Goal: Task Accomplishment & Management: Use online tool/utility

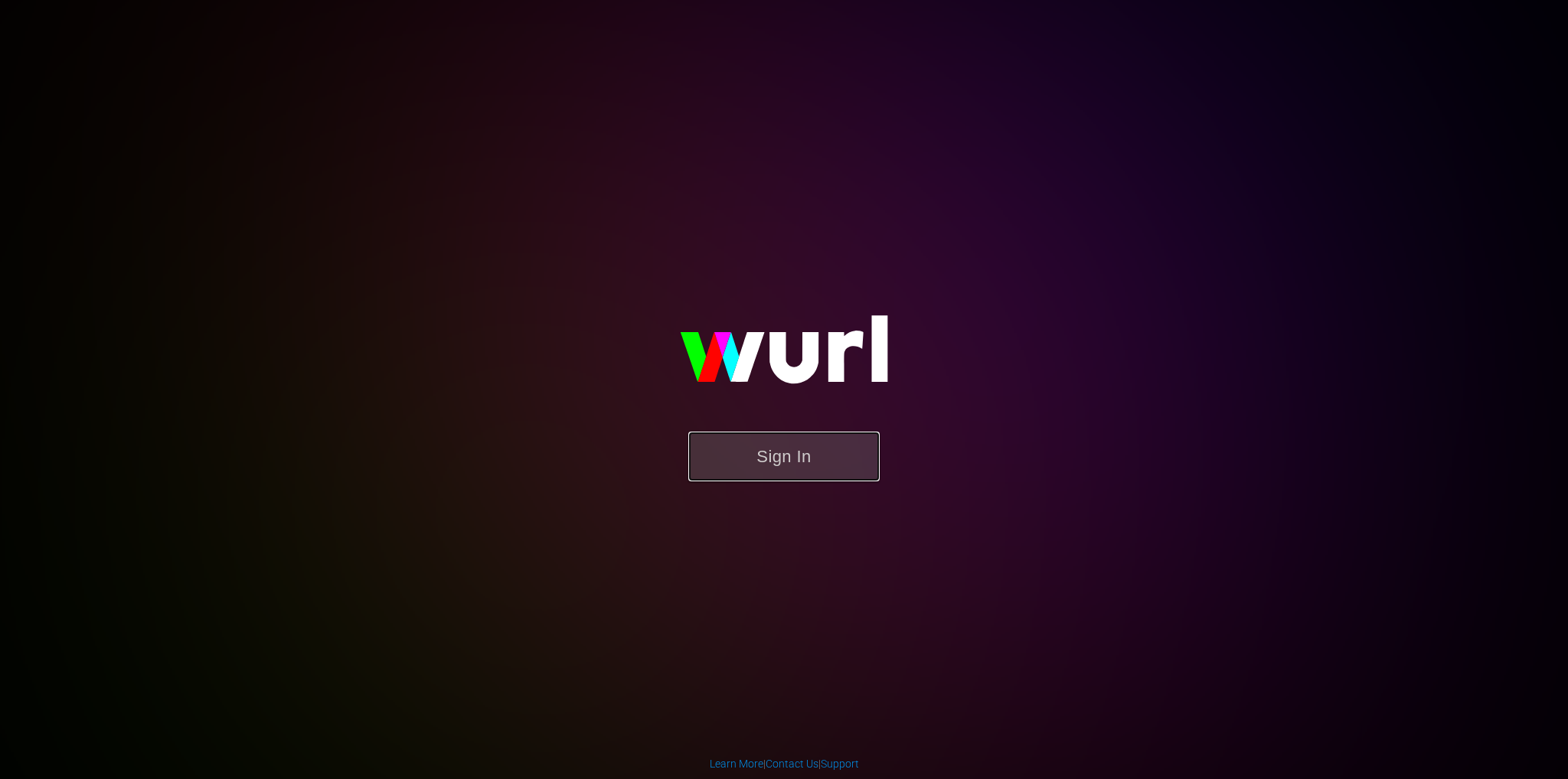
click at [802, 463] on button "Sign In" at bounding box center [784, 457] width 192 height 50
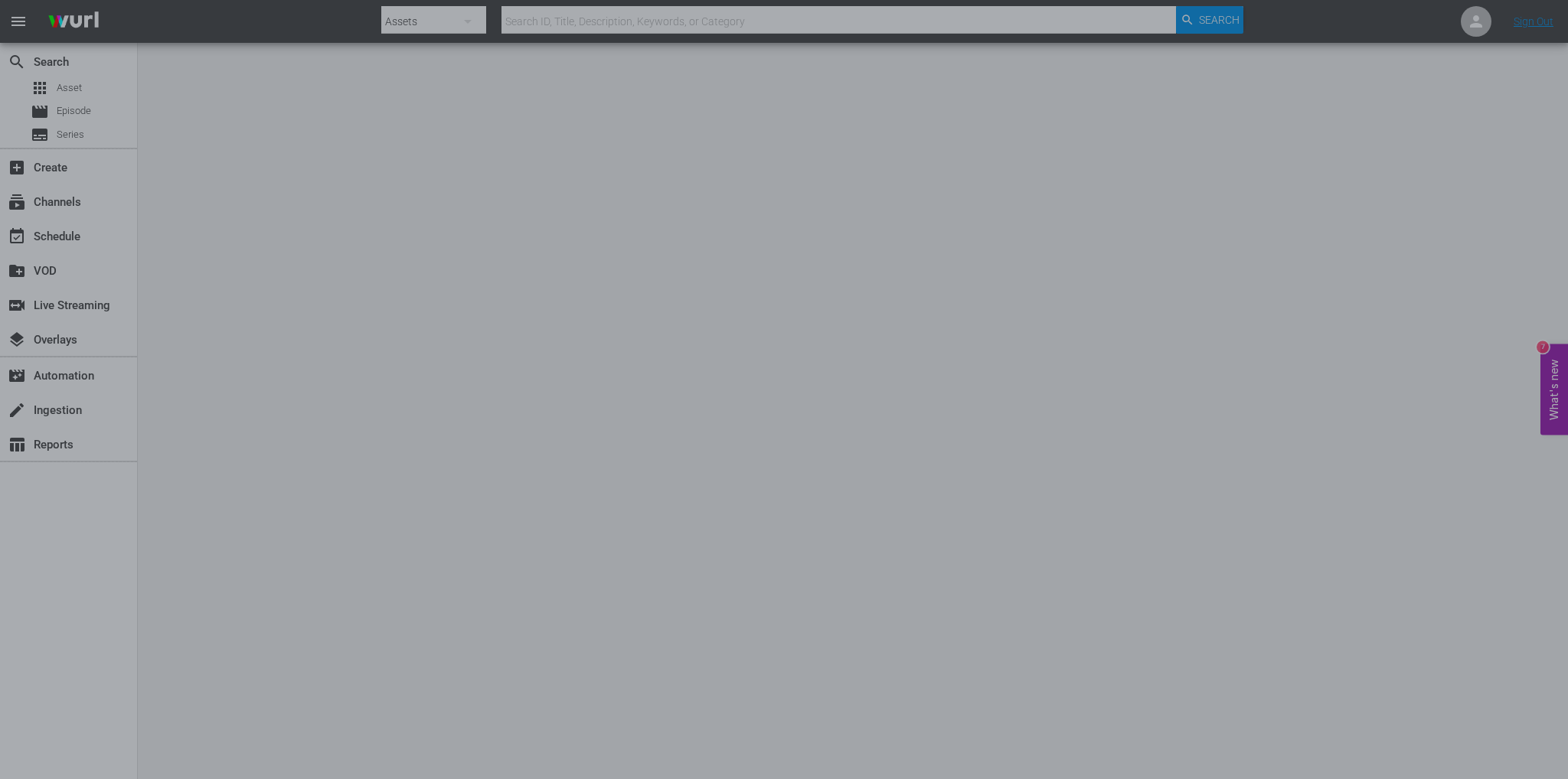
click at [1051, 375] on div at bounding box center [784, 389] width 1568 height 779
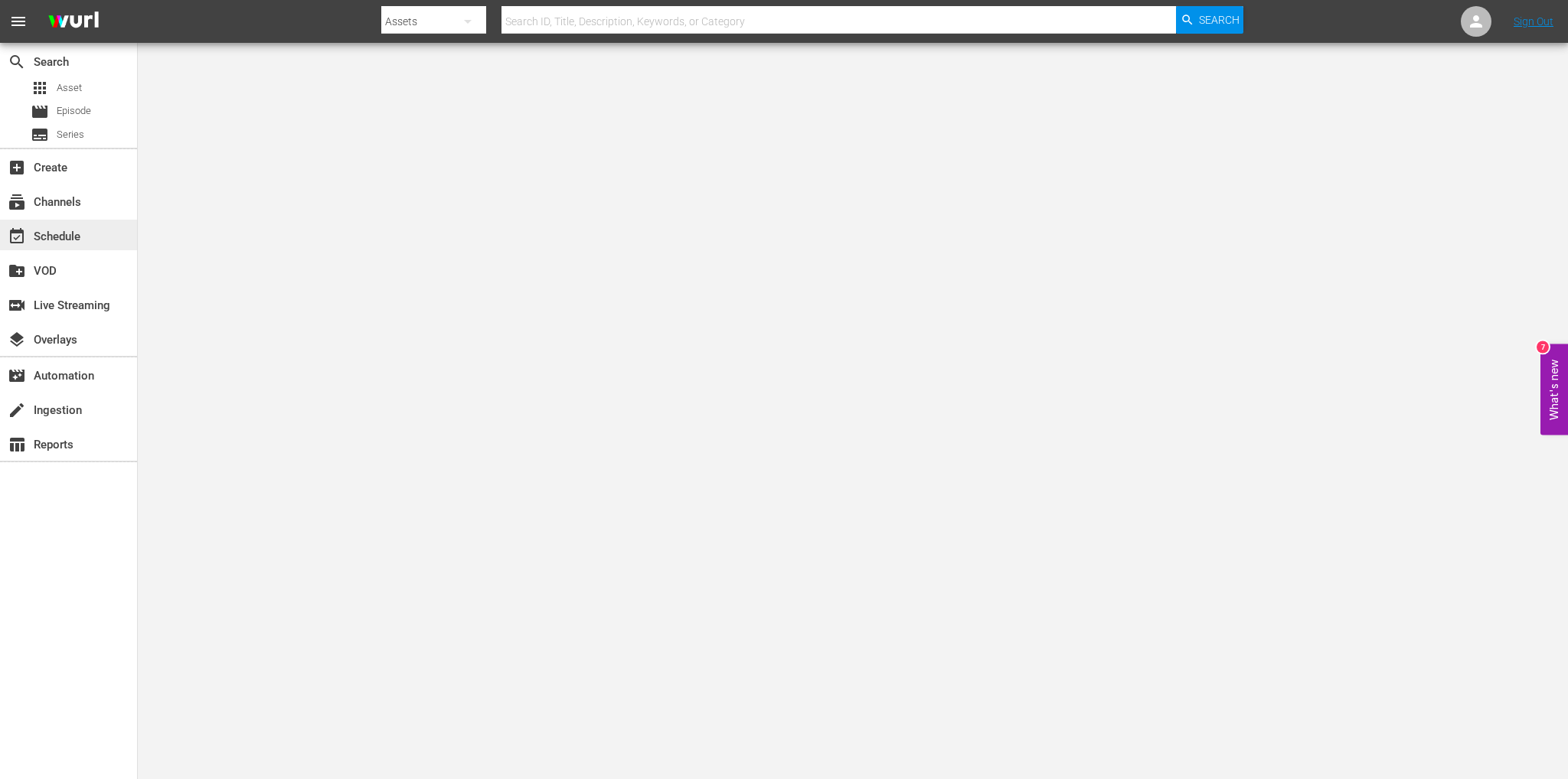
click at [64, 239] on div "event_available Schedule" at bounding box center [42, 234] width 85 height 14
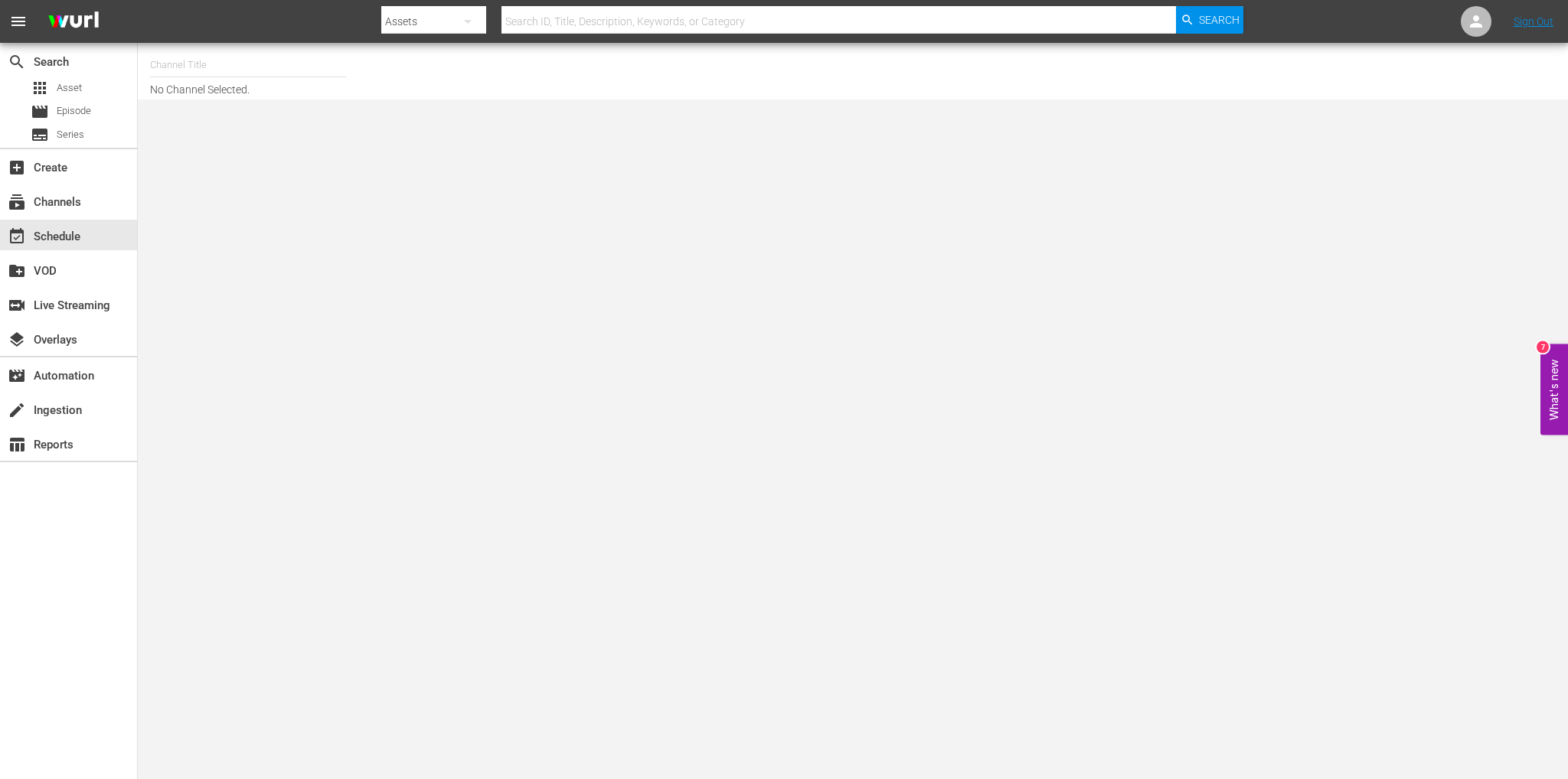
click at [224, 93] on div "Channel Title No Channel Selected." at bounding box center [533, 71] width 766 height 49
click at [53, 202] on div "subscriptions Channels" at bounding box center [42, 199] width 85 height 14
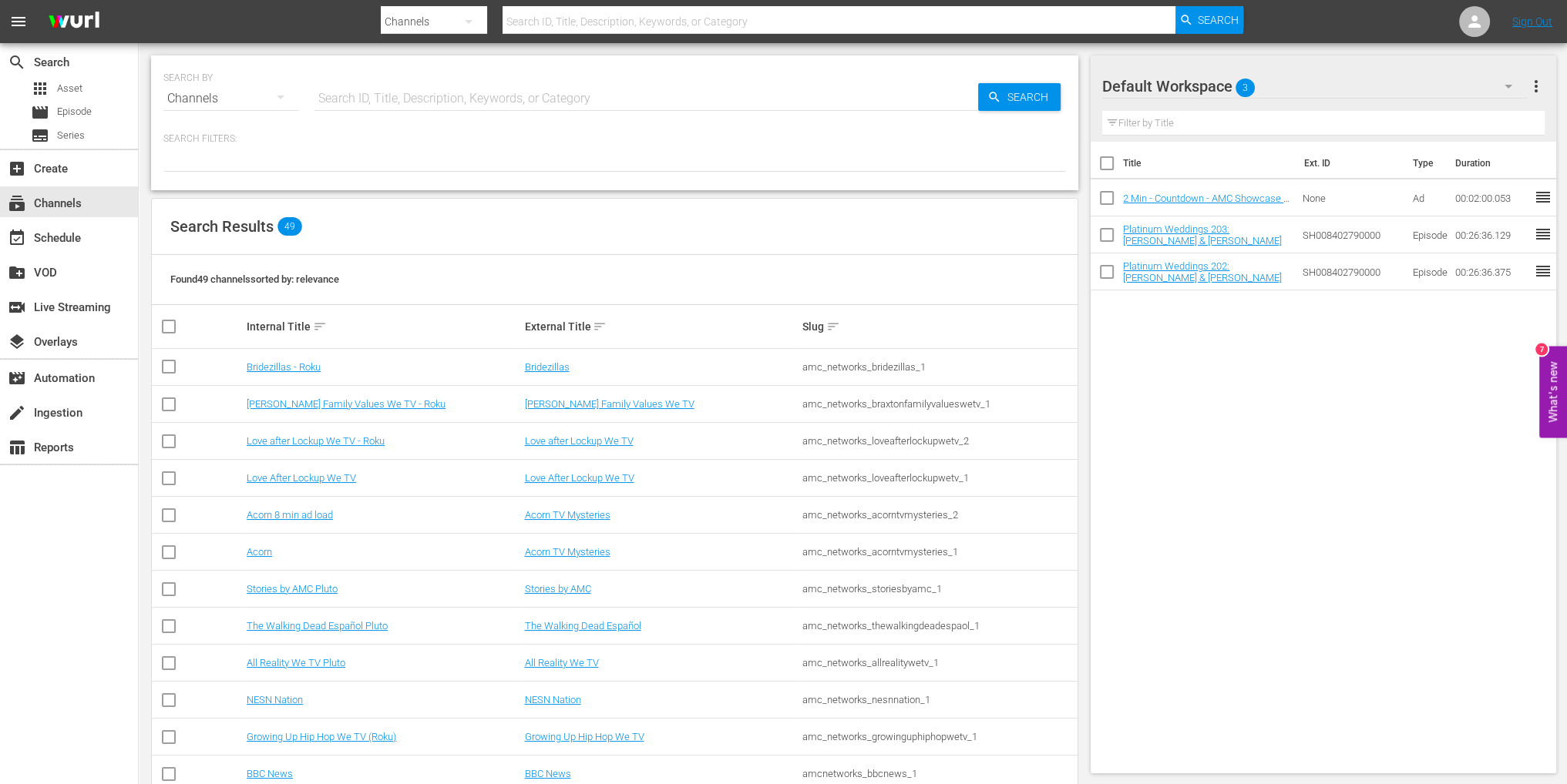
click at [227, 102] on div "Channels" at bounding box center [231, 98] width 136 height 43
click at [389, 95] on div "Channels Series Episodes Assets" at bounding box center [784, 392] width 1567 height 784
click at [396, 100] on input "text" at bounding box center [646, 99] width 663 height 37
type input "all b"
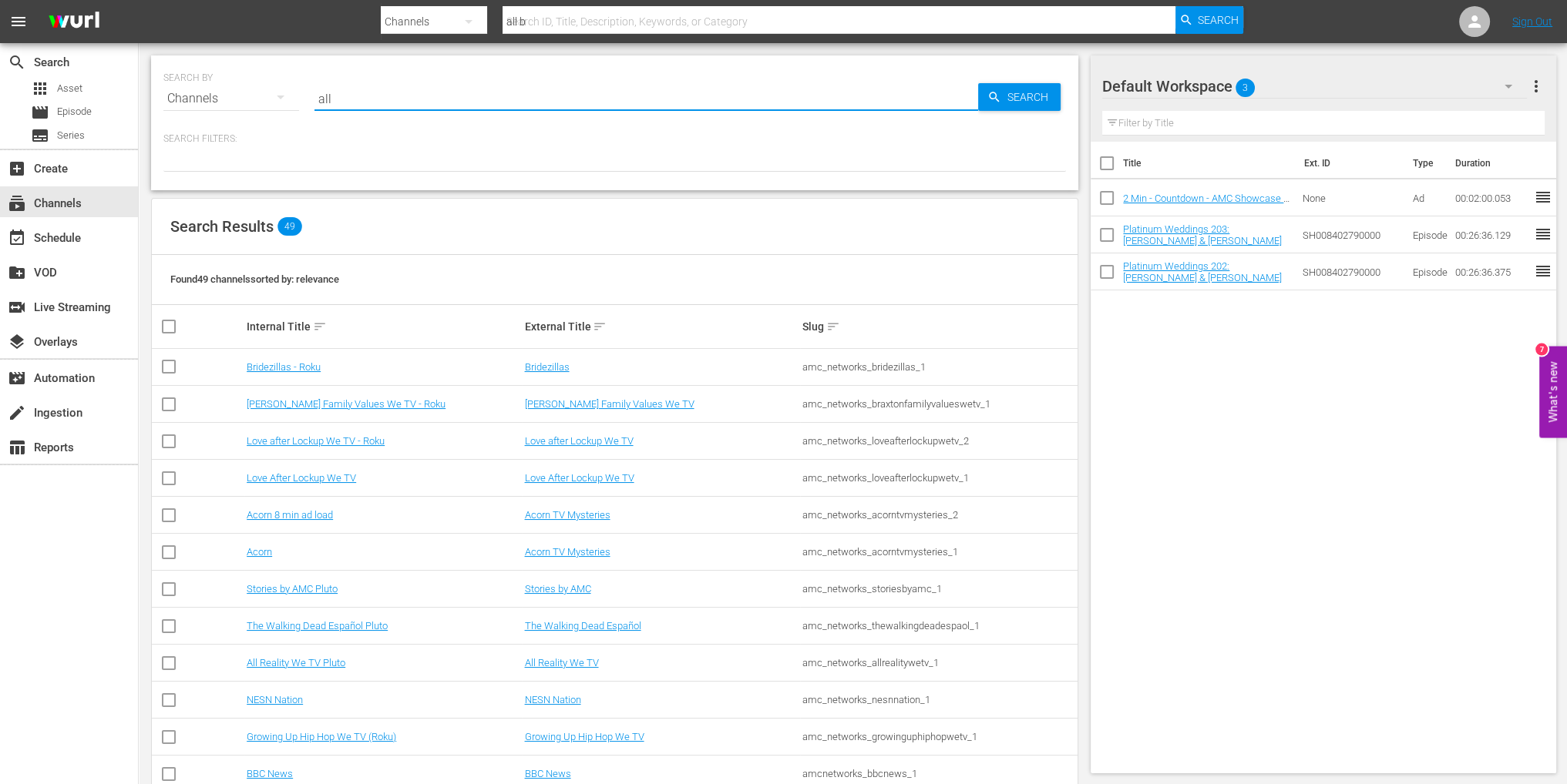
type input "all"
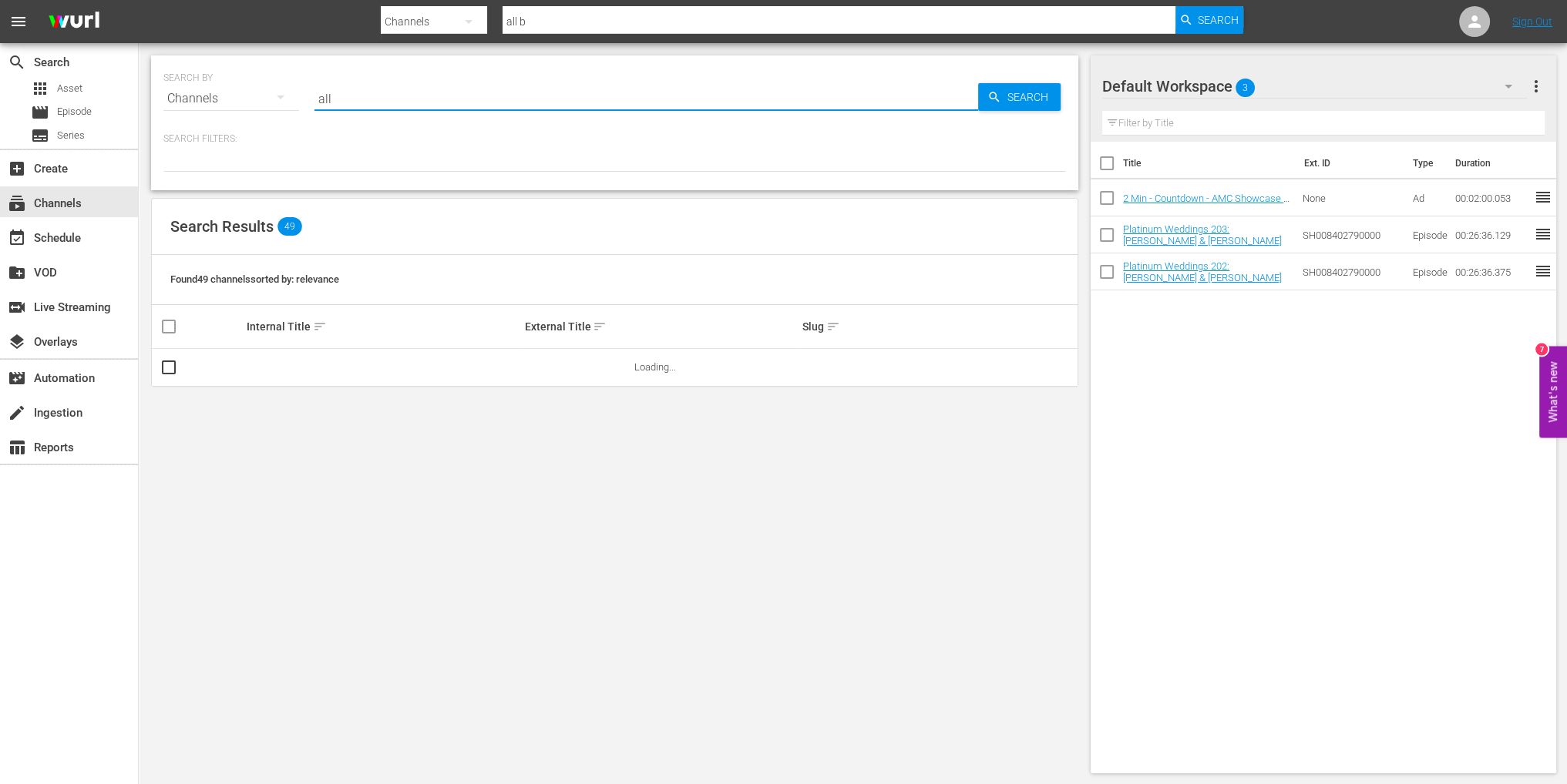
type input "all"
type input "allblk"
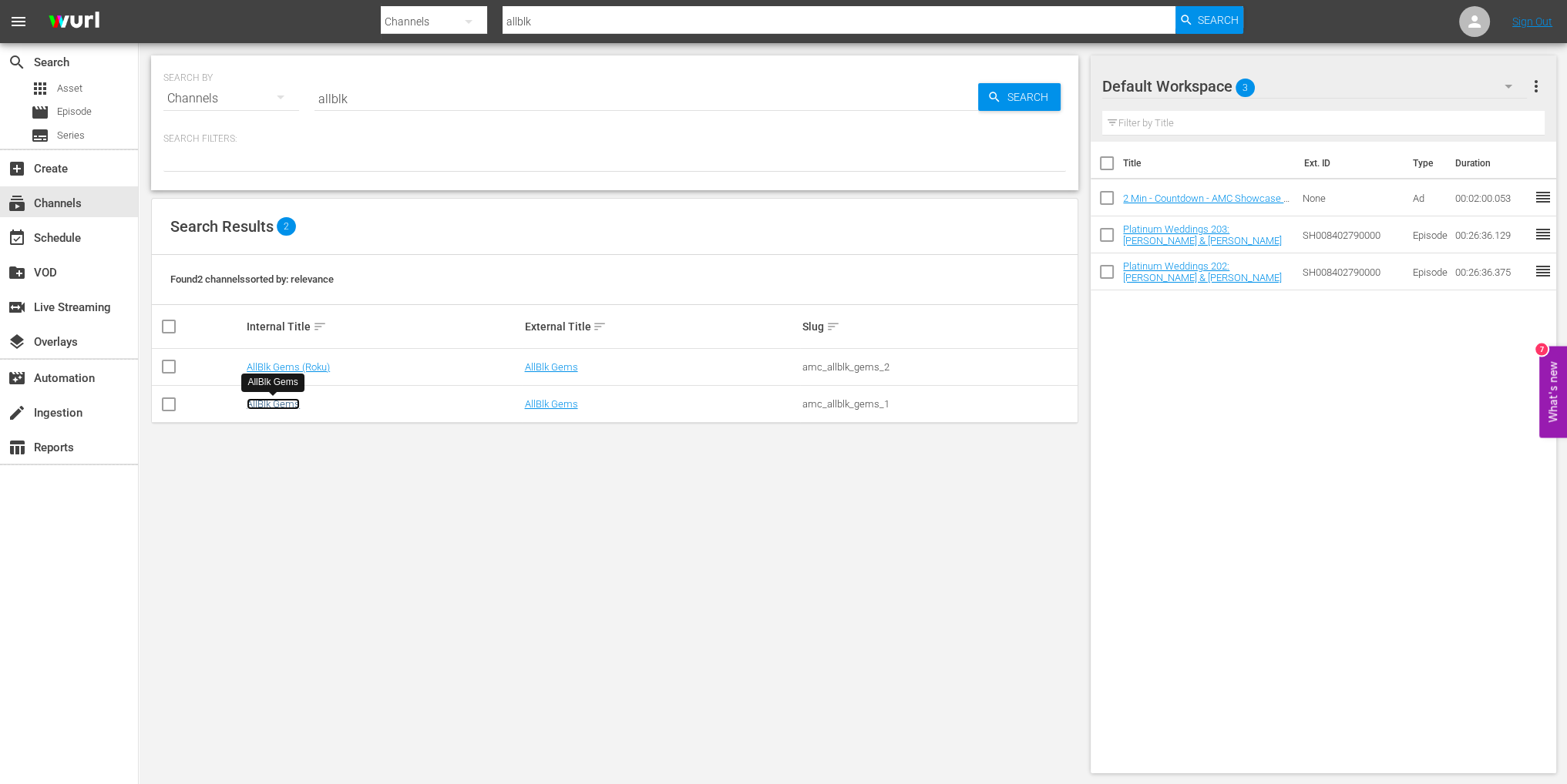
click at [280, 404] on link "AllBlk Gems" at bounding box center [273, 404] width 54 height 12
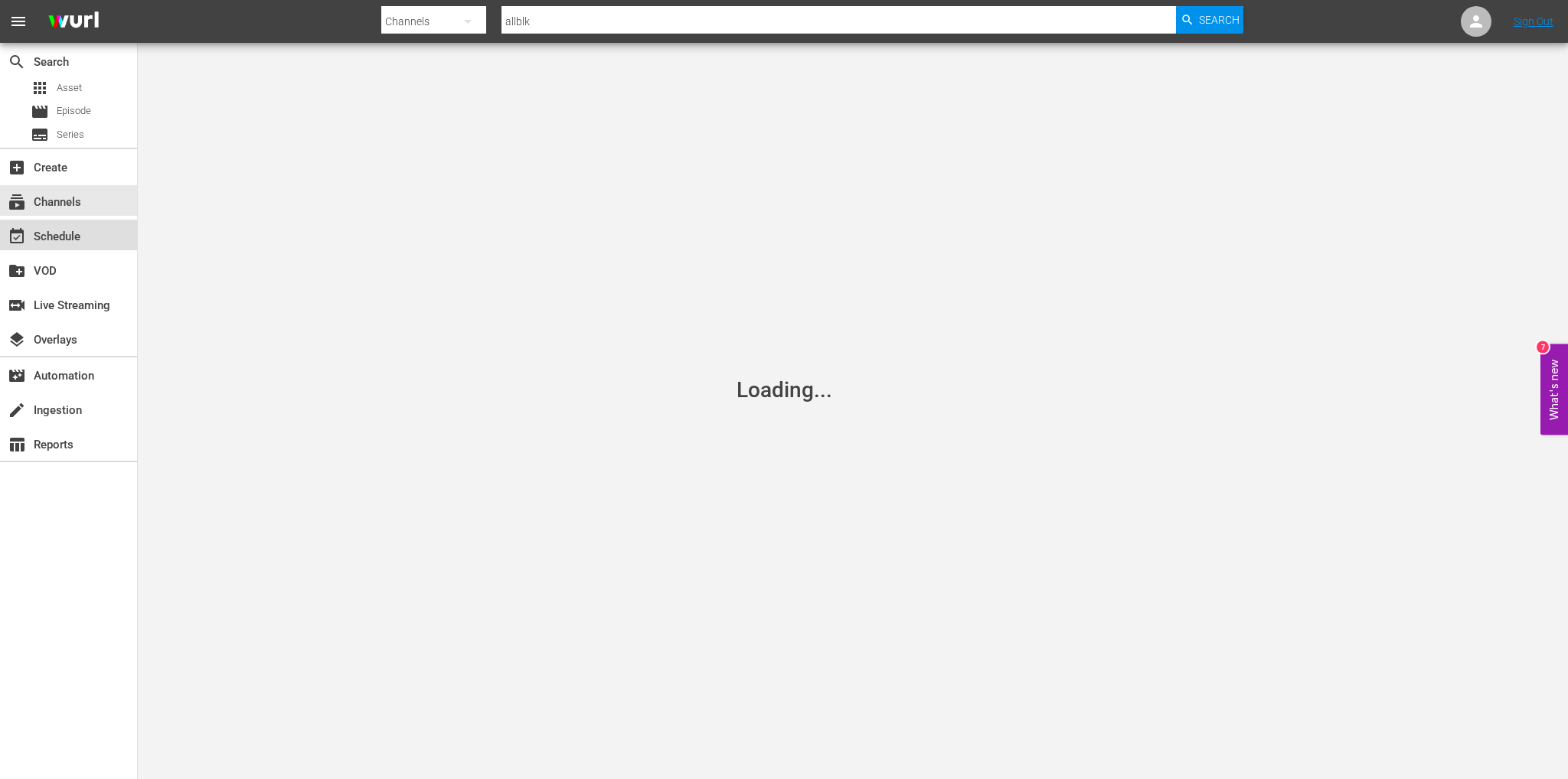
click at [61, 233] on div "event_available Schedule" at bounding box center [42, 234] width 85 height 14
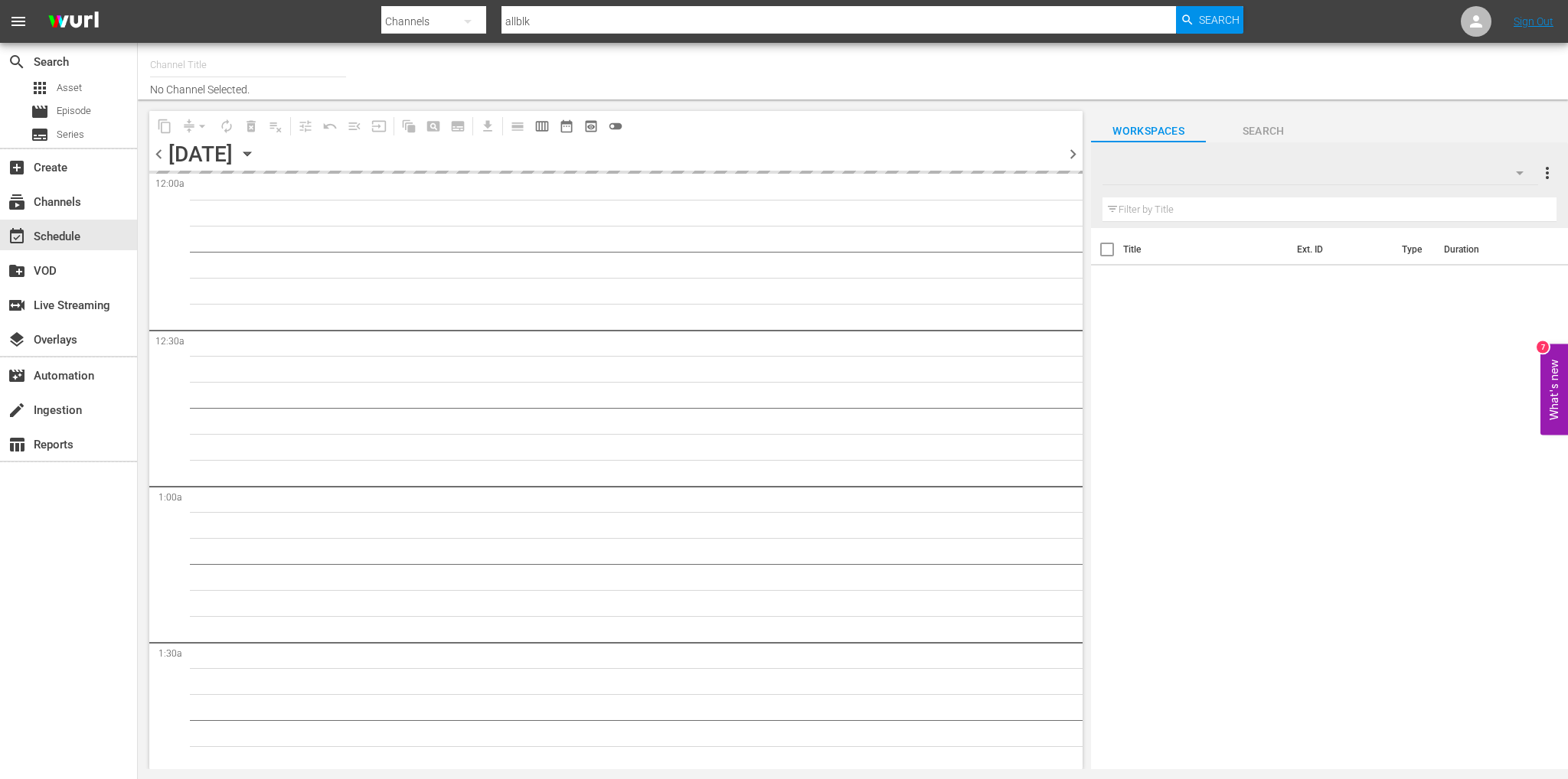
type input "AllBlk Gems (1180)"
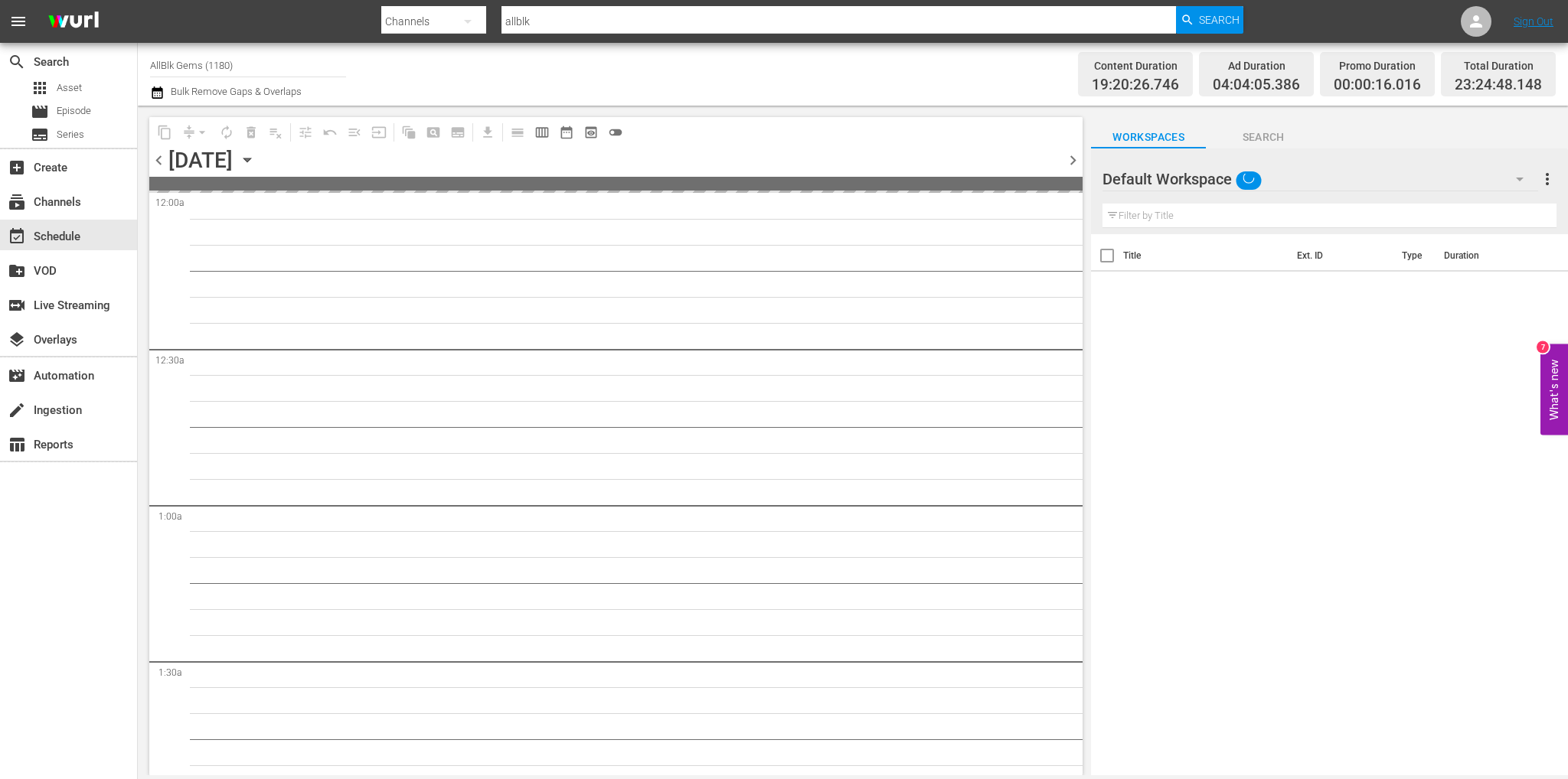
click at [256, 157] on icon "button" at bounding box center [247, 160] width 17 height 17
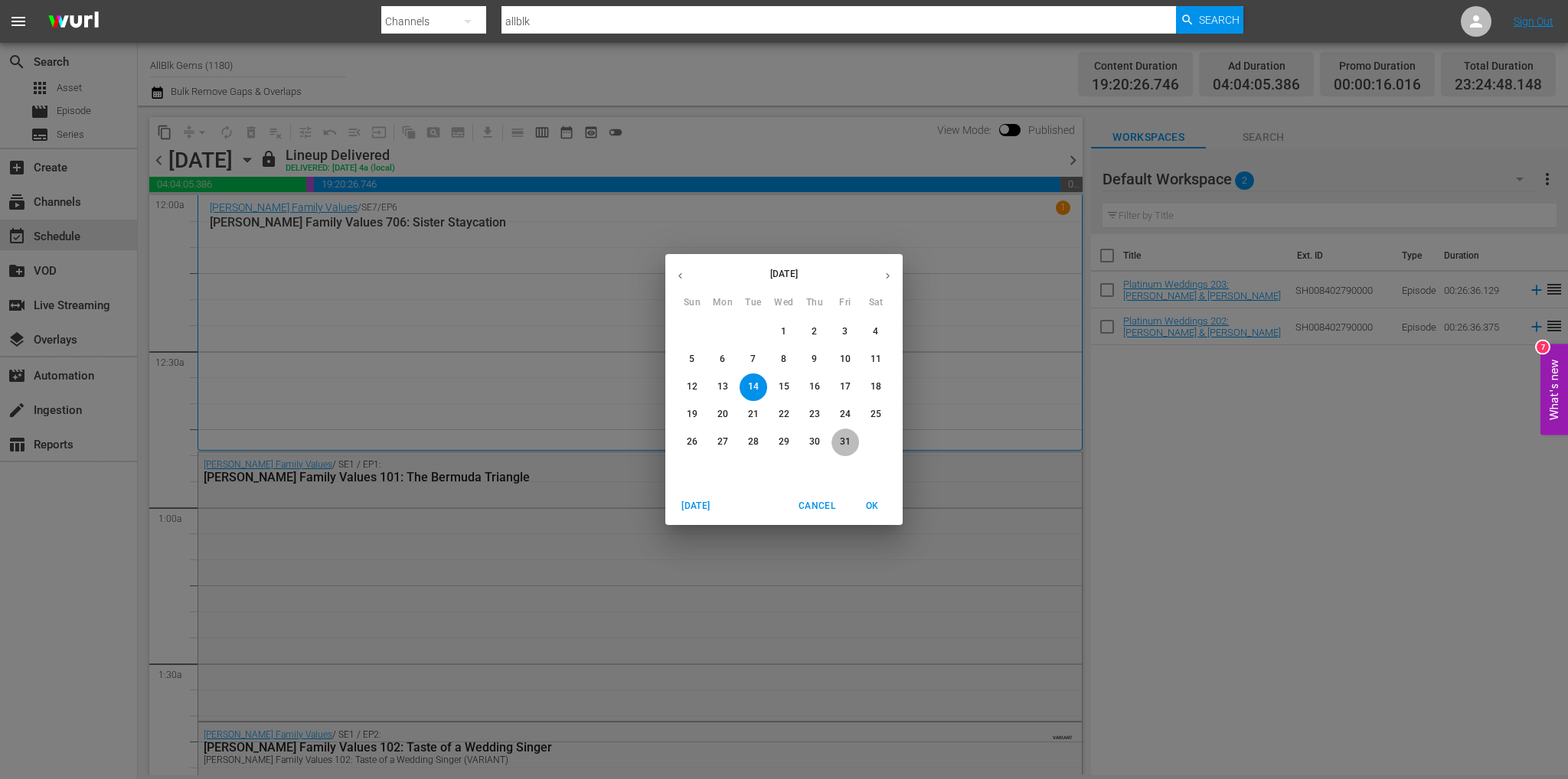
click at [842, 444] on p "31" at bounding box center [845, 442] width 11 height 13
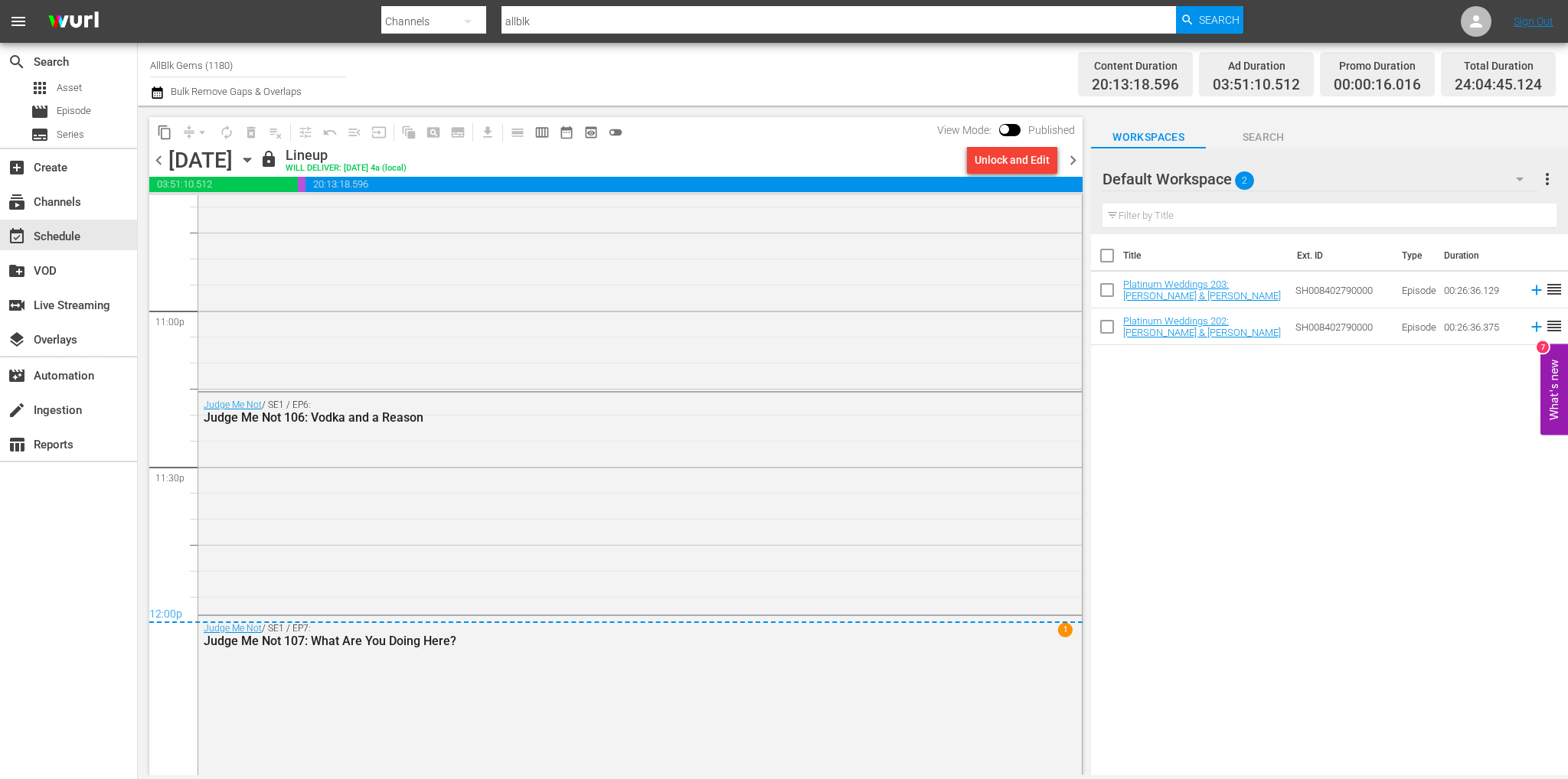
scroll to position [7147, 0]
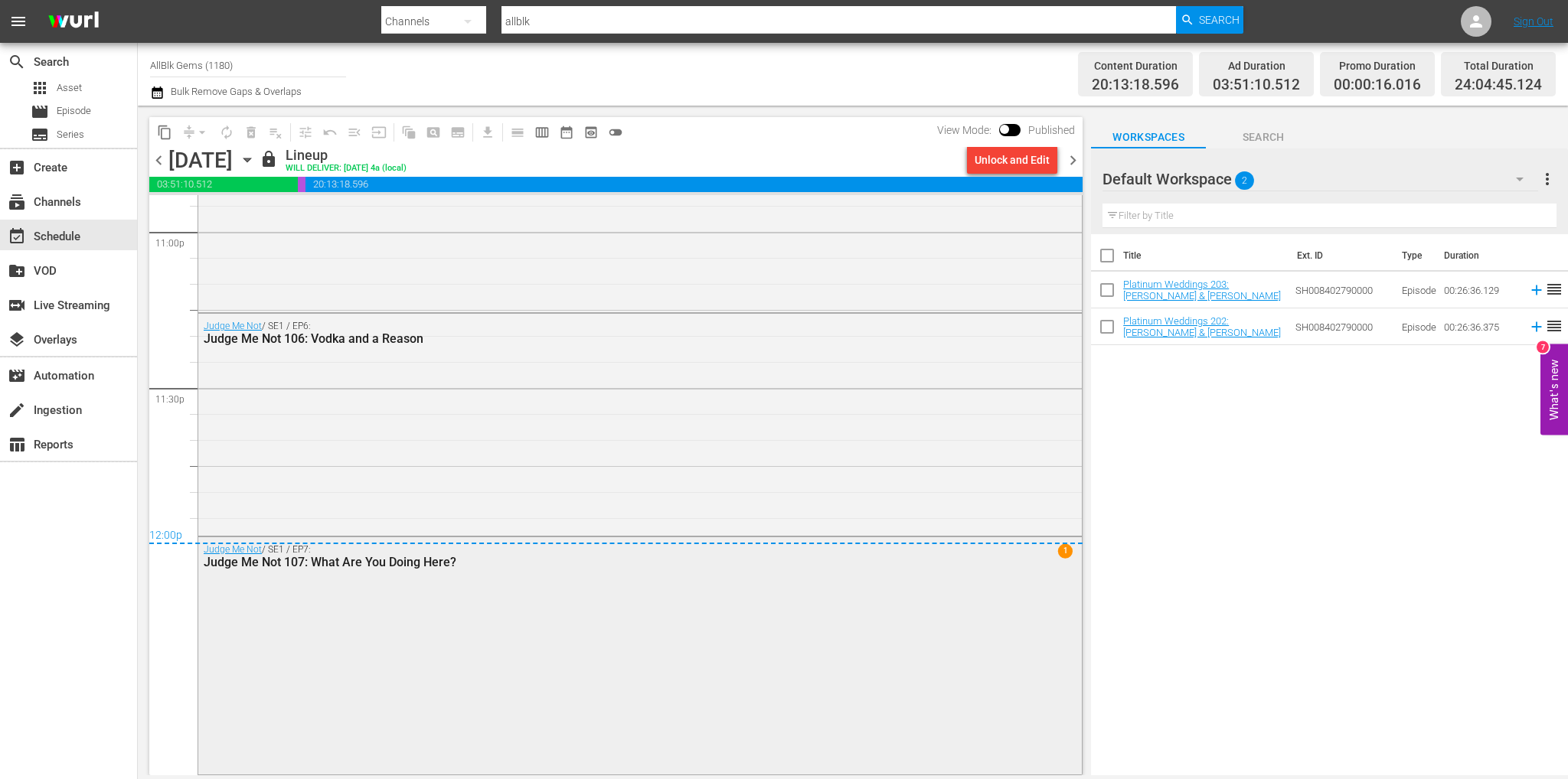
click at [1058, 552] on span "1" at bounding box center [1065, 551] width 15 height 15
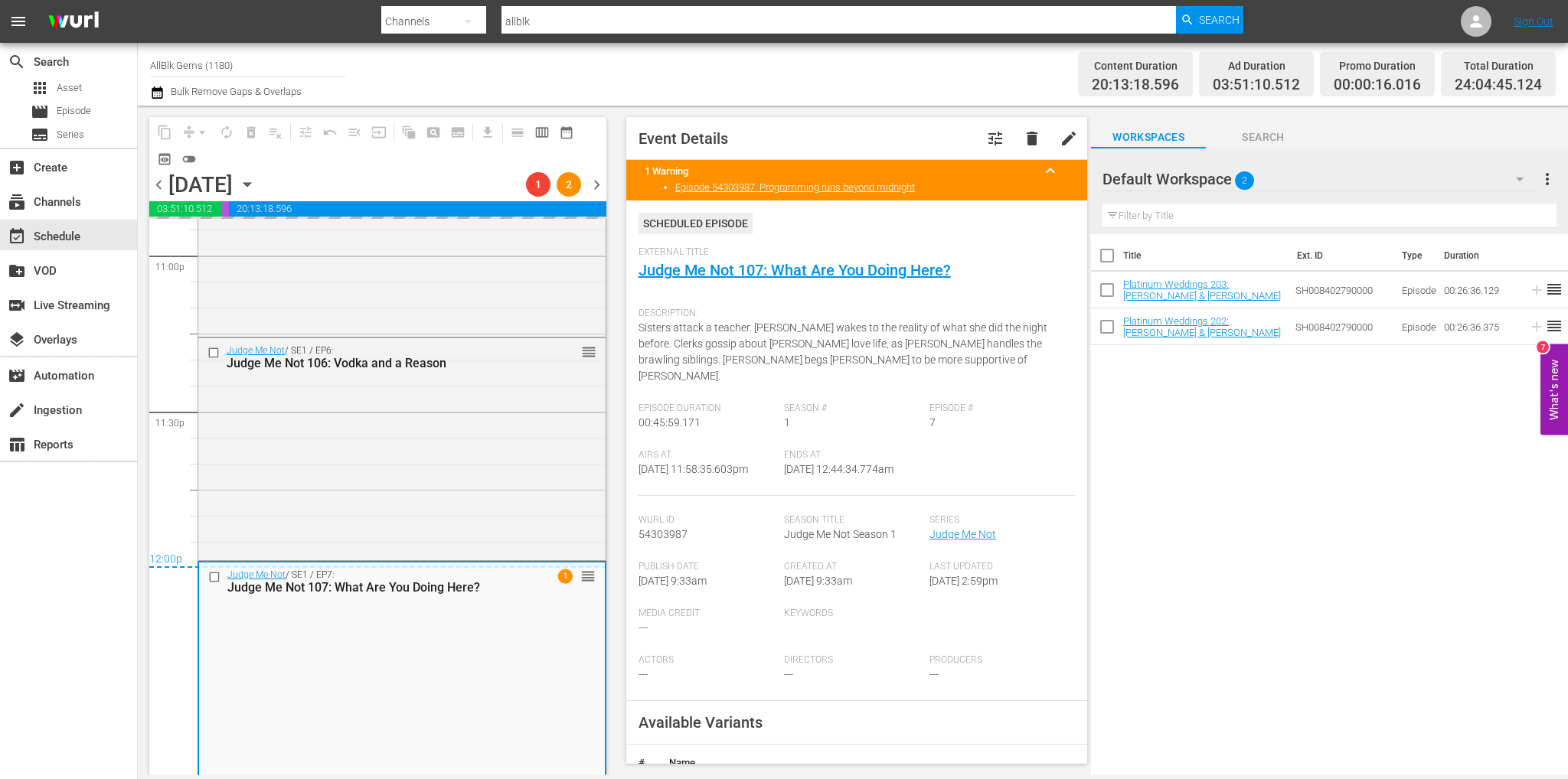
click at [1541, 72] on div "Total Duration 24:04:45.124" at bounding box center [1497, 74] width 115 height 45
click at [595, 182] on span "chevron_right" at bounding box center [596, 184] width 19 height 19
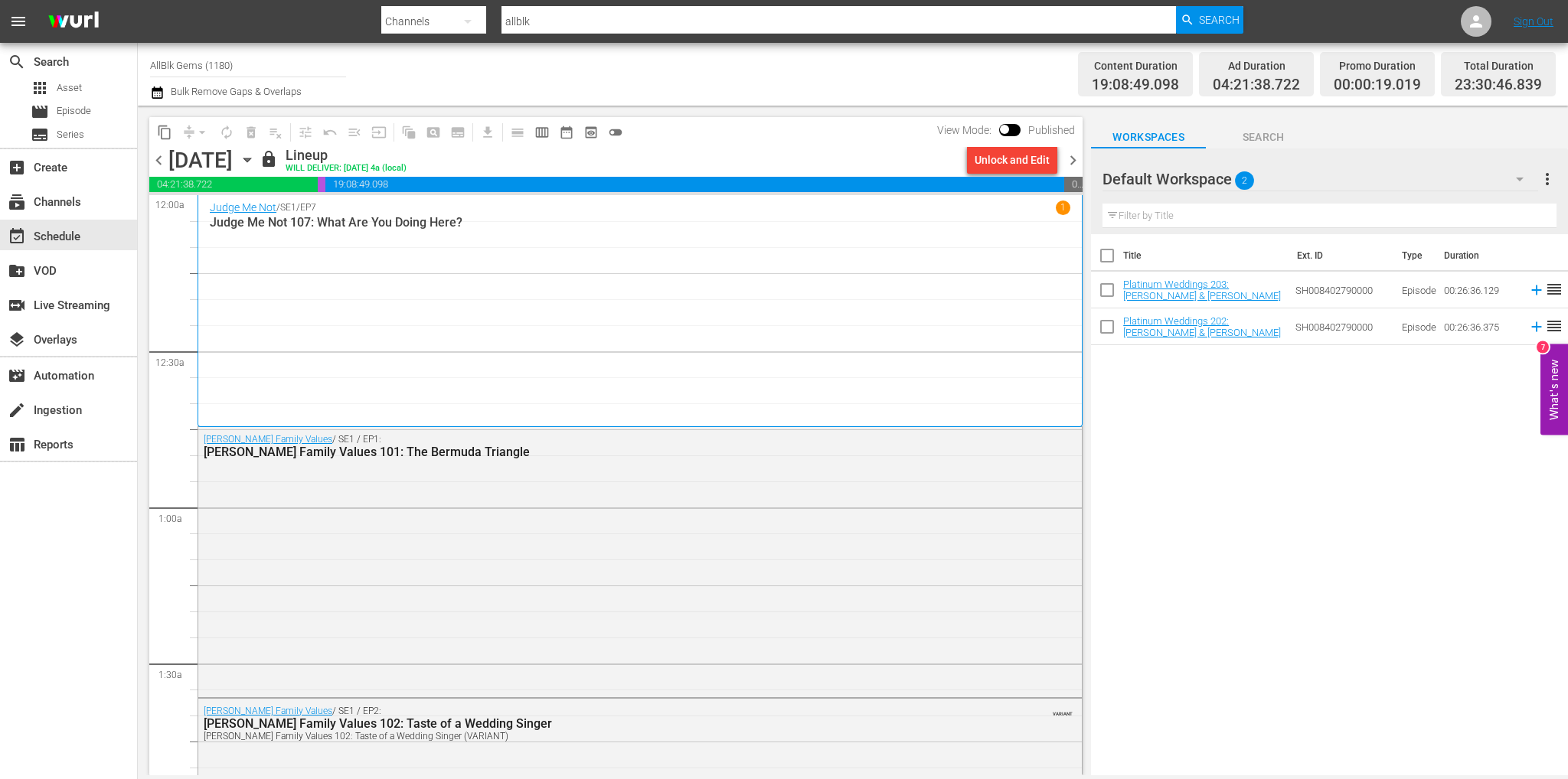
click at [1073, 155] on span "chevron_right" at bounding box center [1073, 160] width 19 height 19
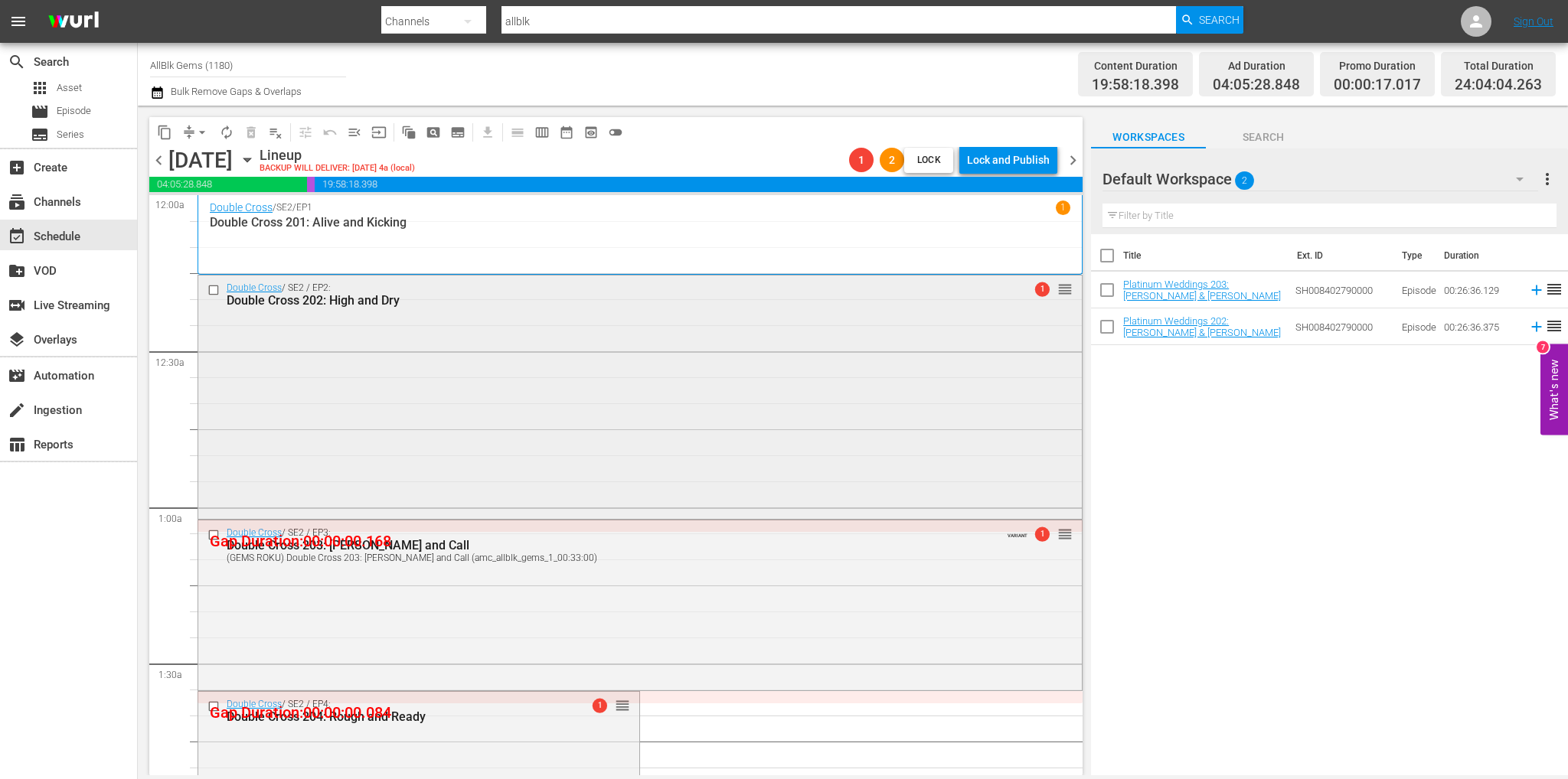
click at [1035, 292] on span "1" at bounding box center [1042, 290] width 15 height 15
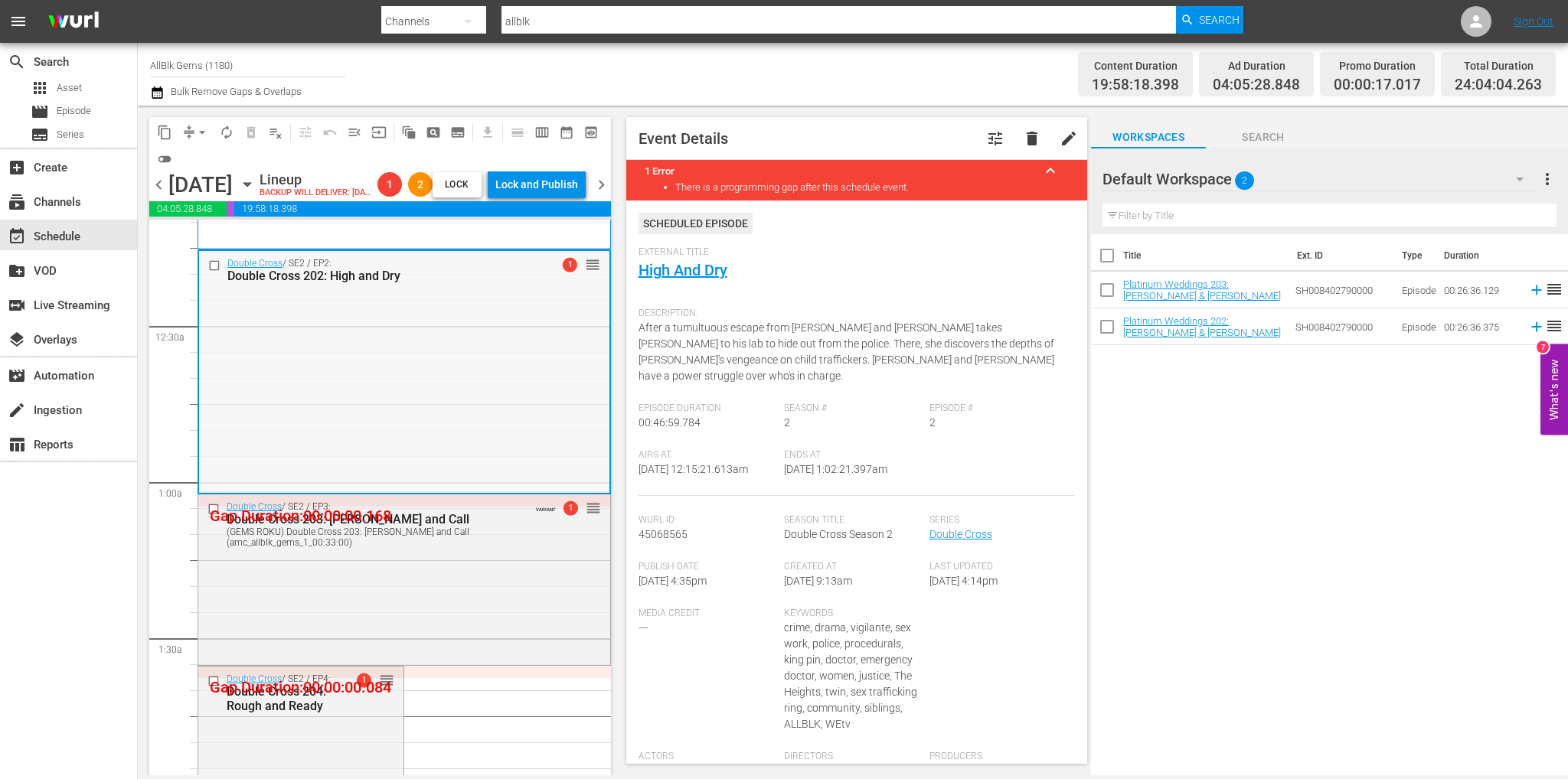
scroll to position [76, 0]
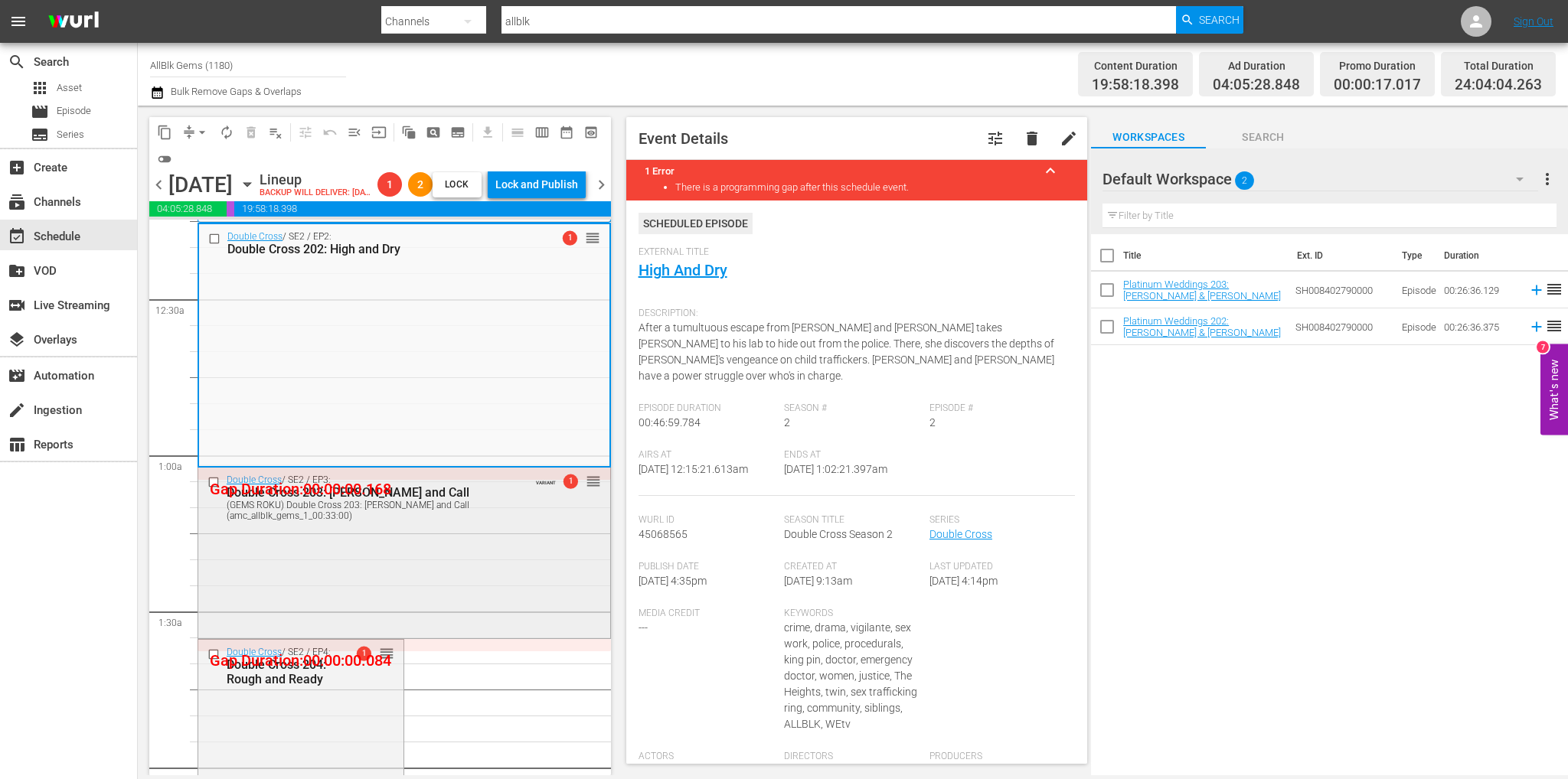
click at [562, 489] on span "1" at bounding box center [570, 482] width 15 height 15
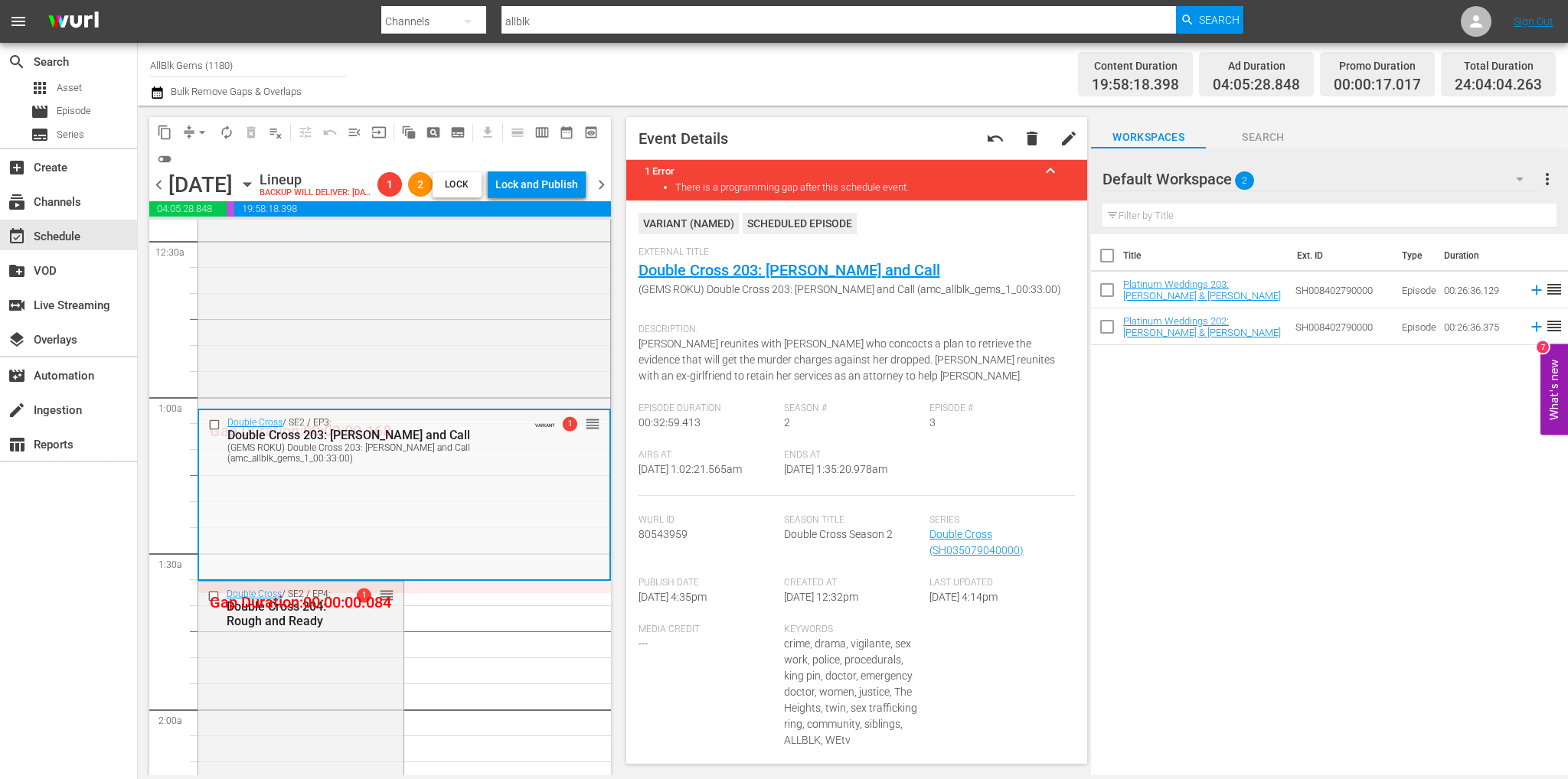
scroll to position [0, 0]
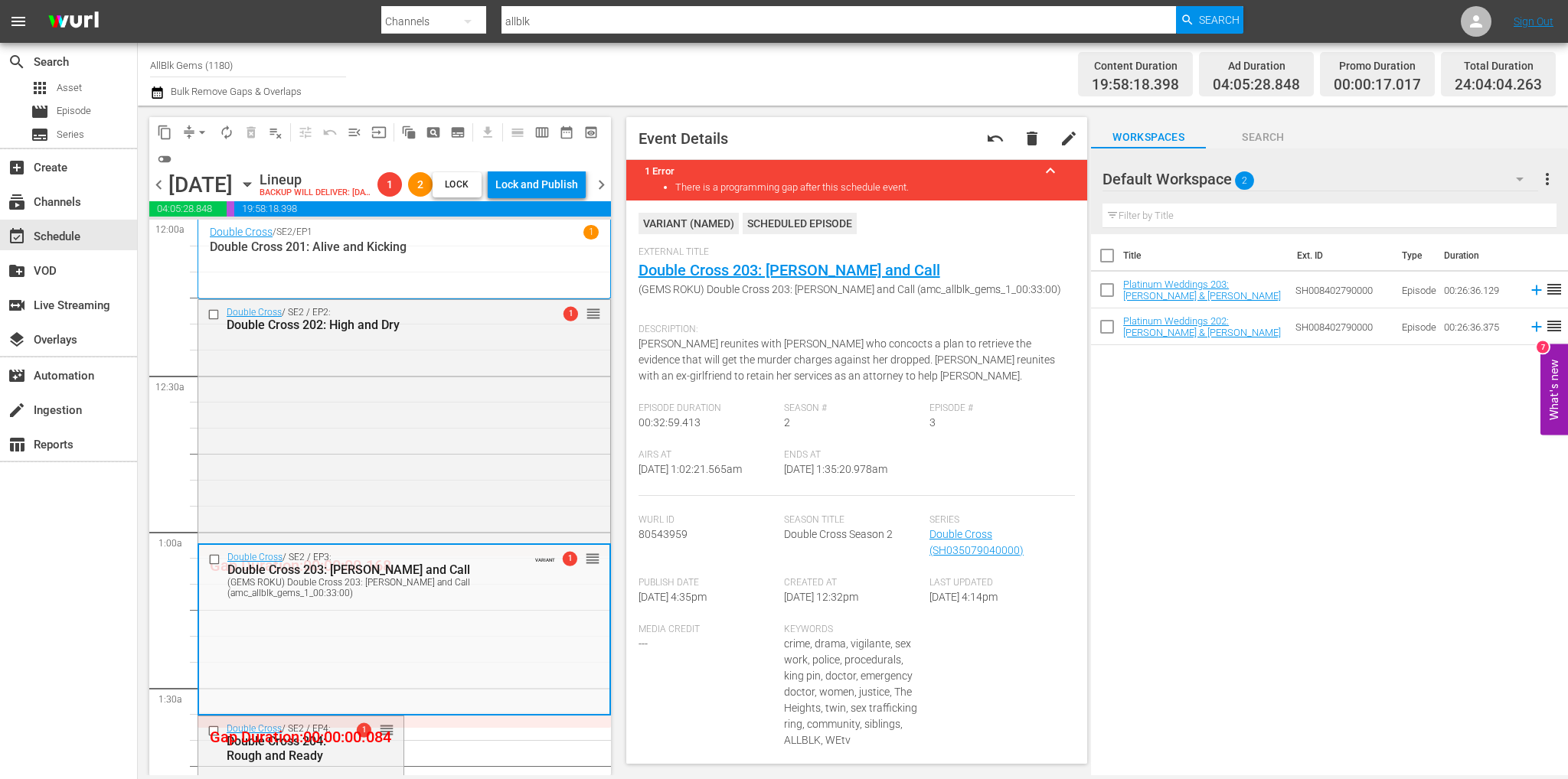
click at [160, 194] on span "chevron_left" at bounding box center [159, 184] width 19 height 19
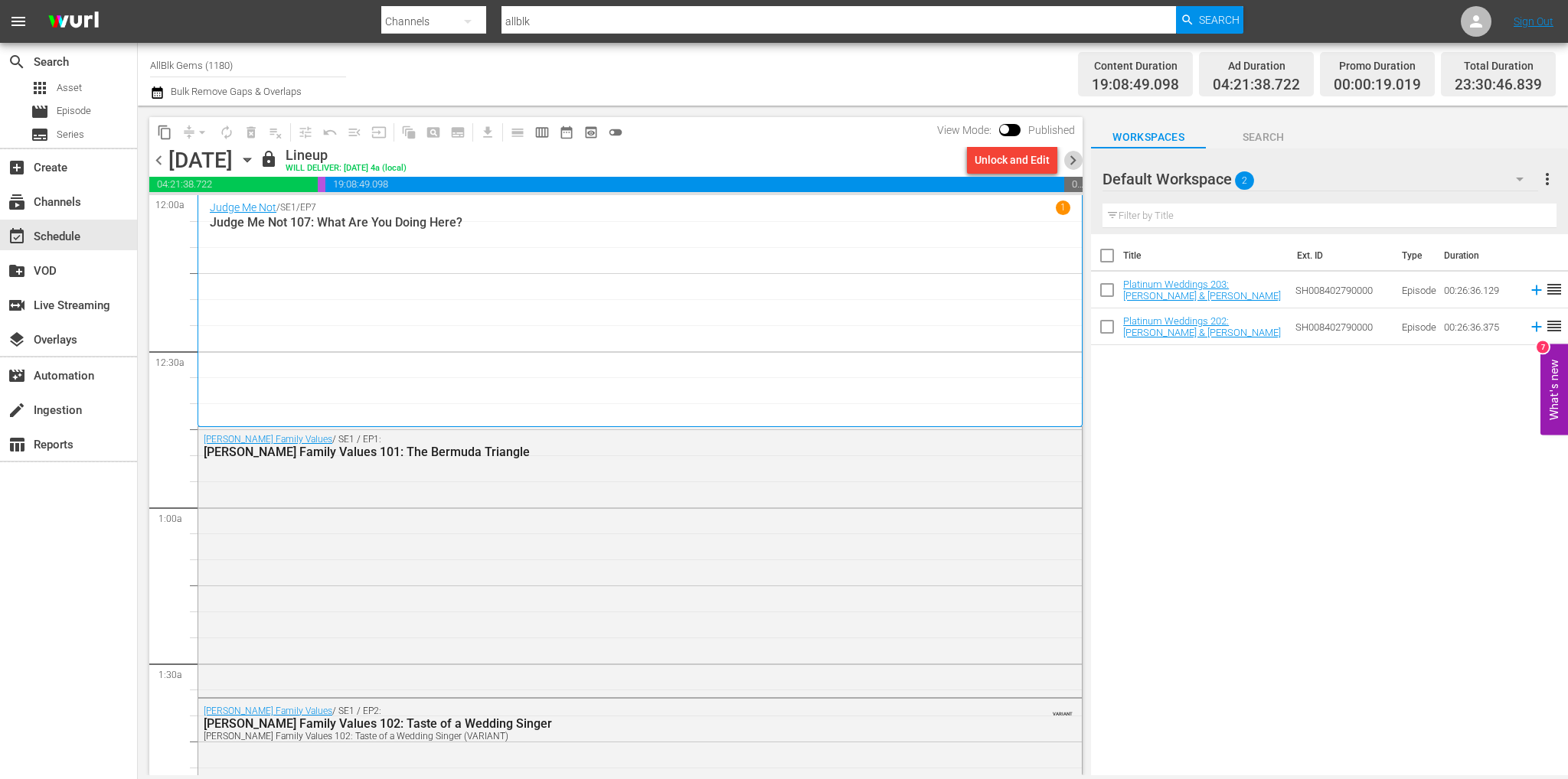
click at [1070, 155] on span "chevron_right" at bounding box center [1073, 160] width 19 height 19
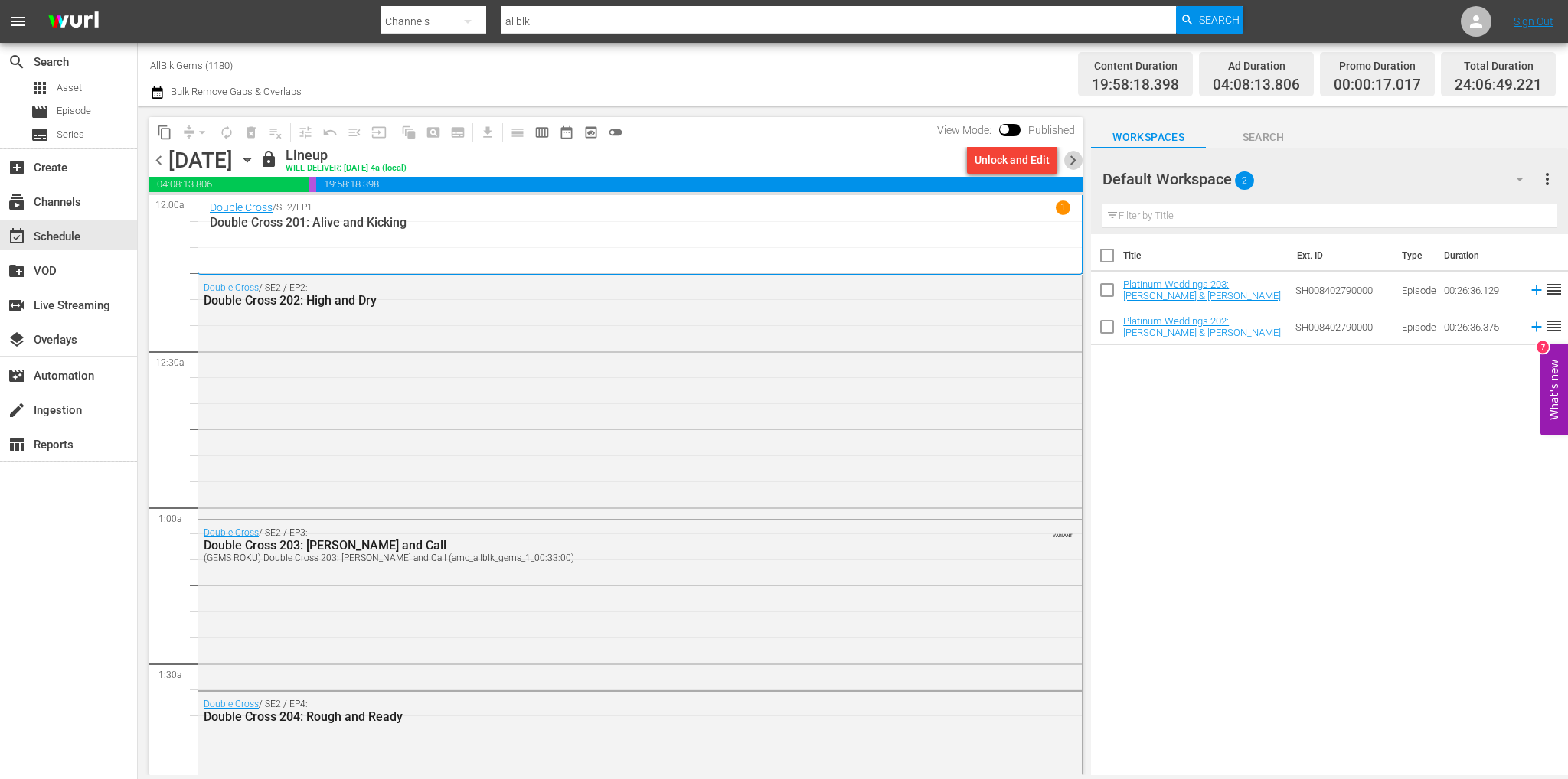
click at [1071, 160] on span "chevron_right" at bounding box center [1073, 160] width 19 height 19
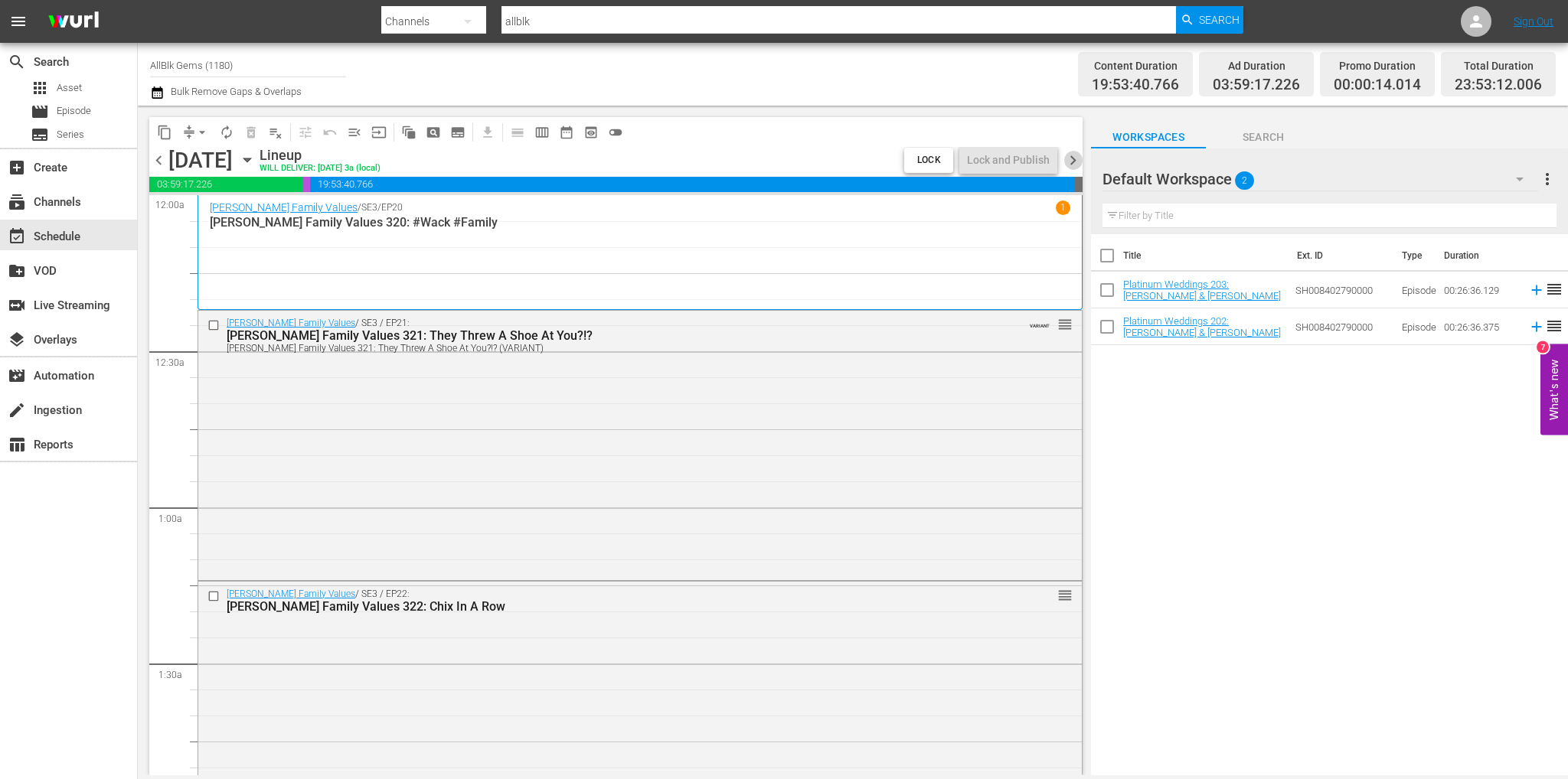
click at [1071, 160] on span "chevron_right" at bounding box center [1073, 160] width 19 height 19
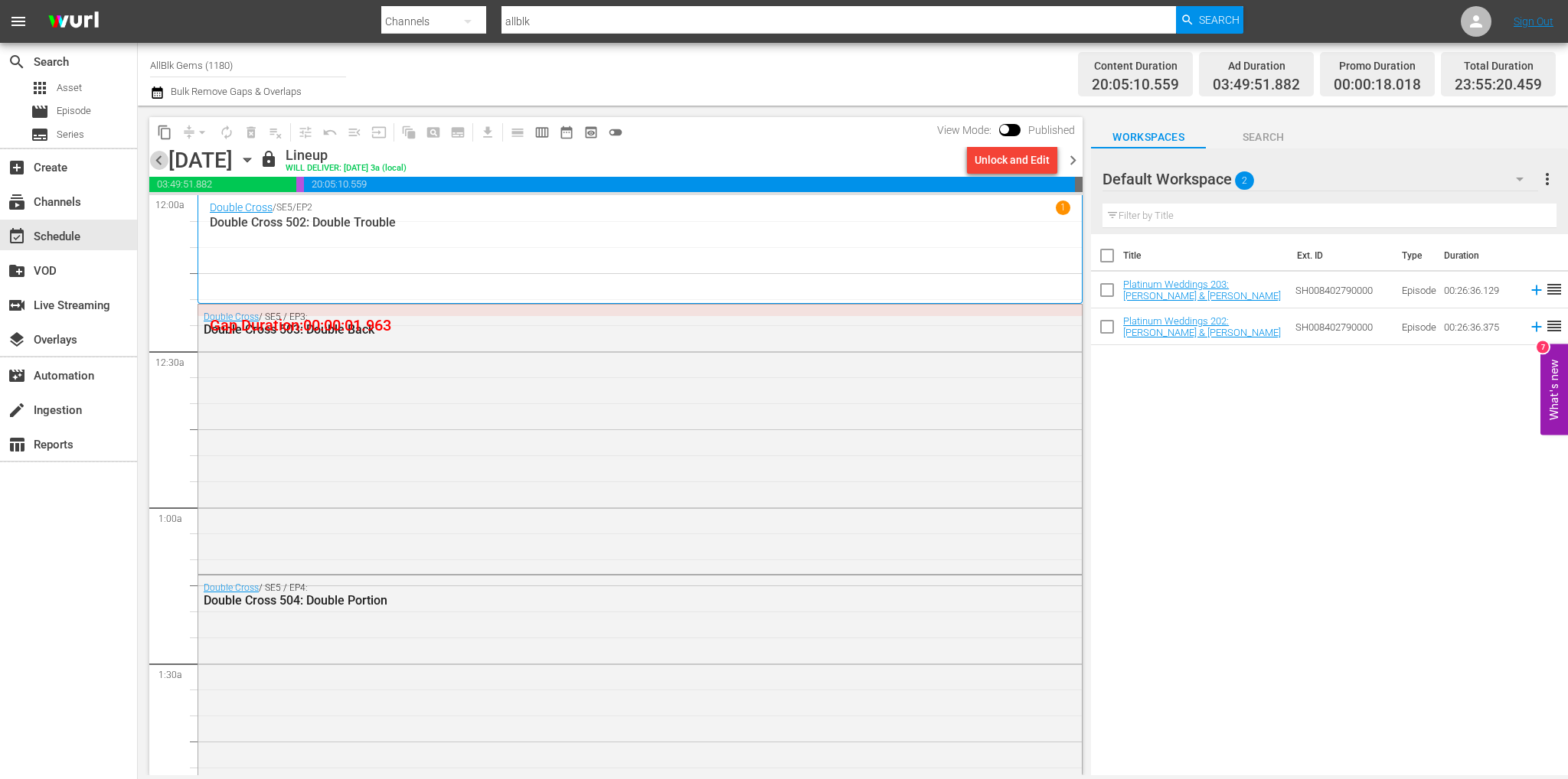
click at [161, 158] on span "chevron_left" at bounding box center [159, 160] width 19 height 19
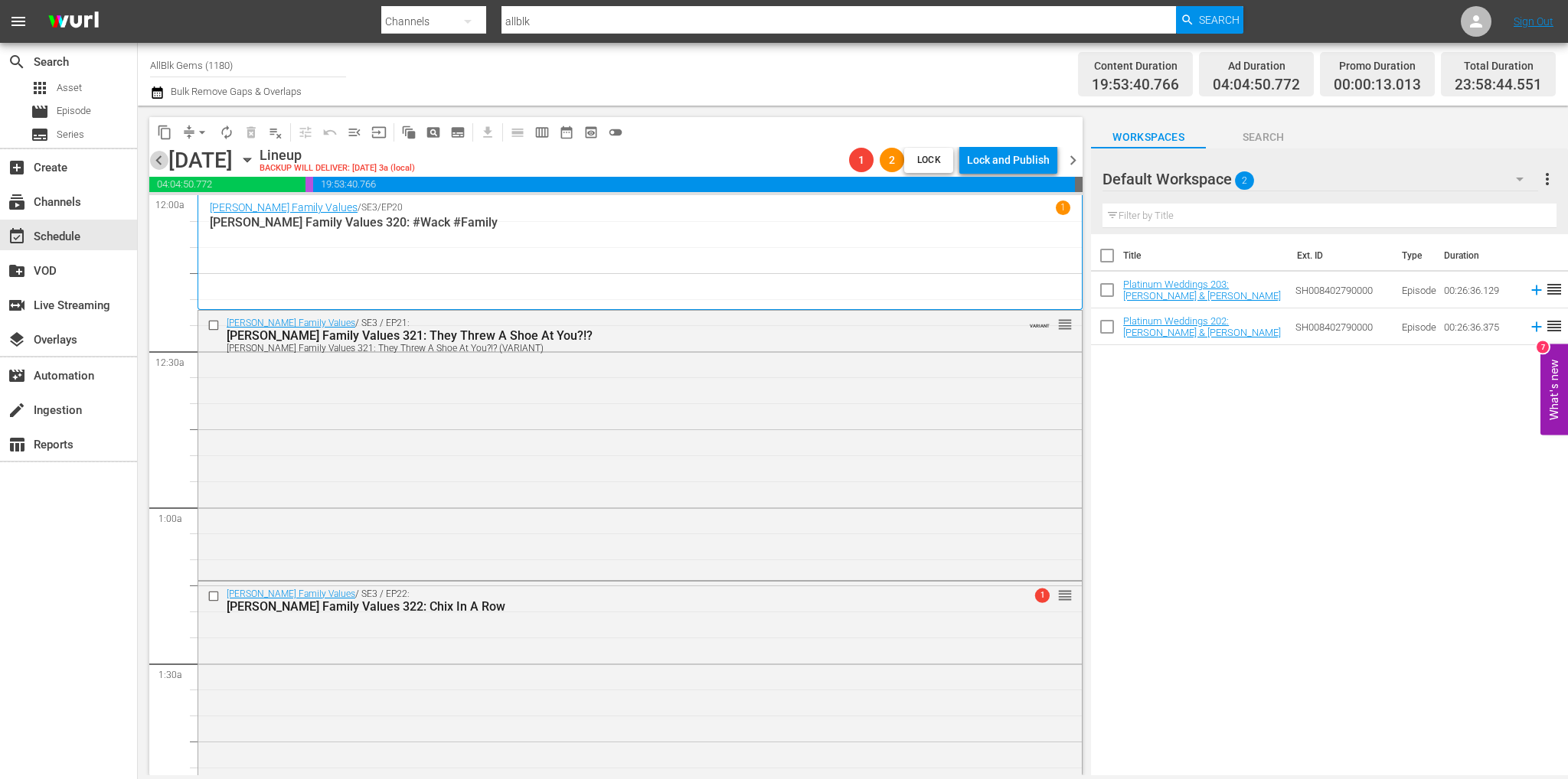
click at [162, 161] on span "chevron_left" at bounding box center [159, 160] width 19 height 19
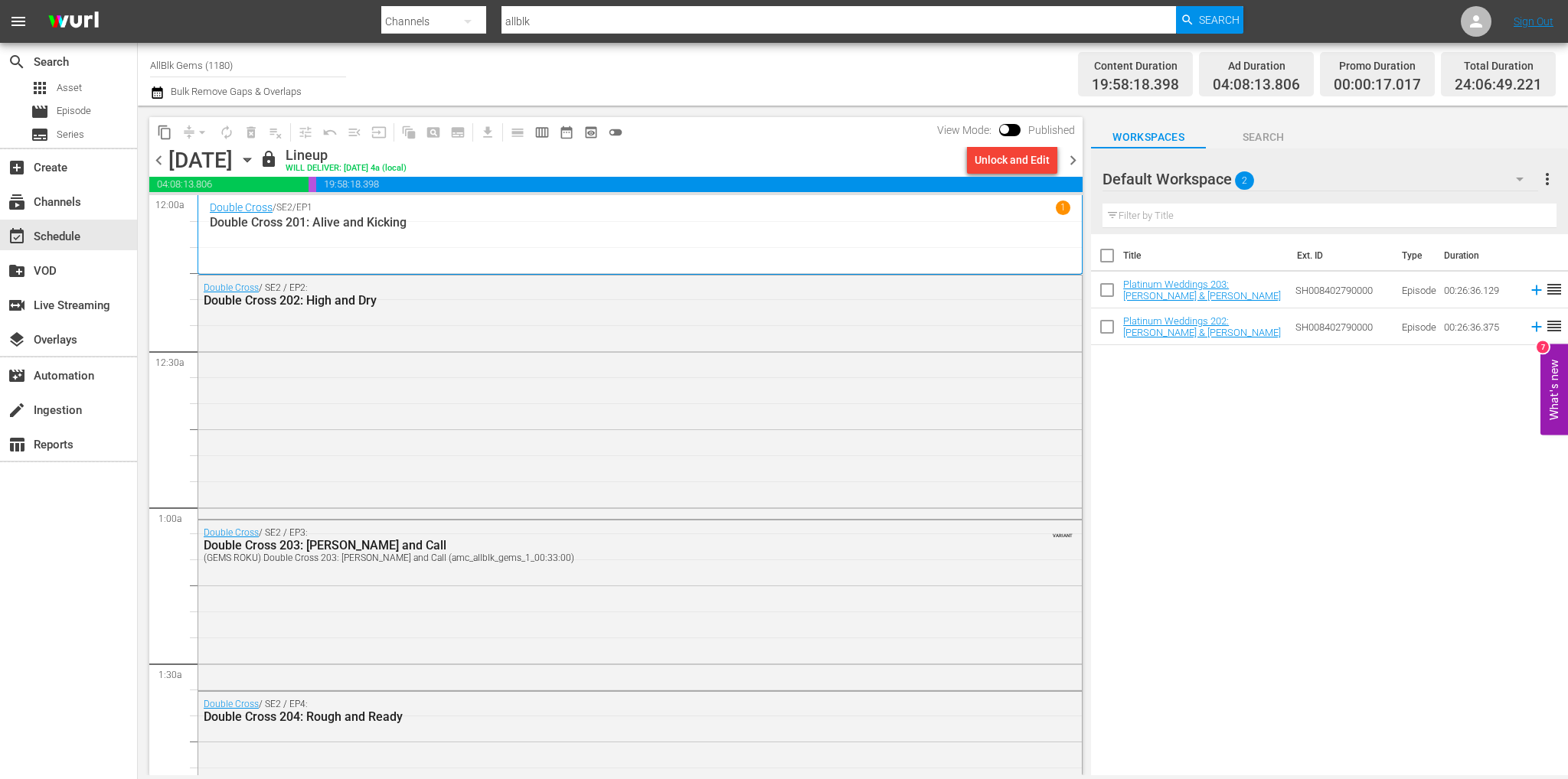
click at [1072, 157] on span "chevron_right" at bounding box center [1073, 160] width 19 height 19
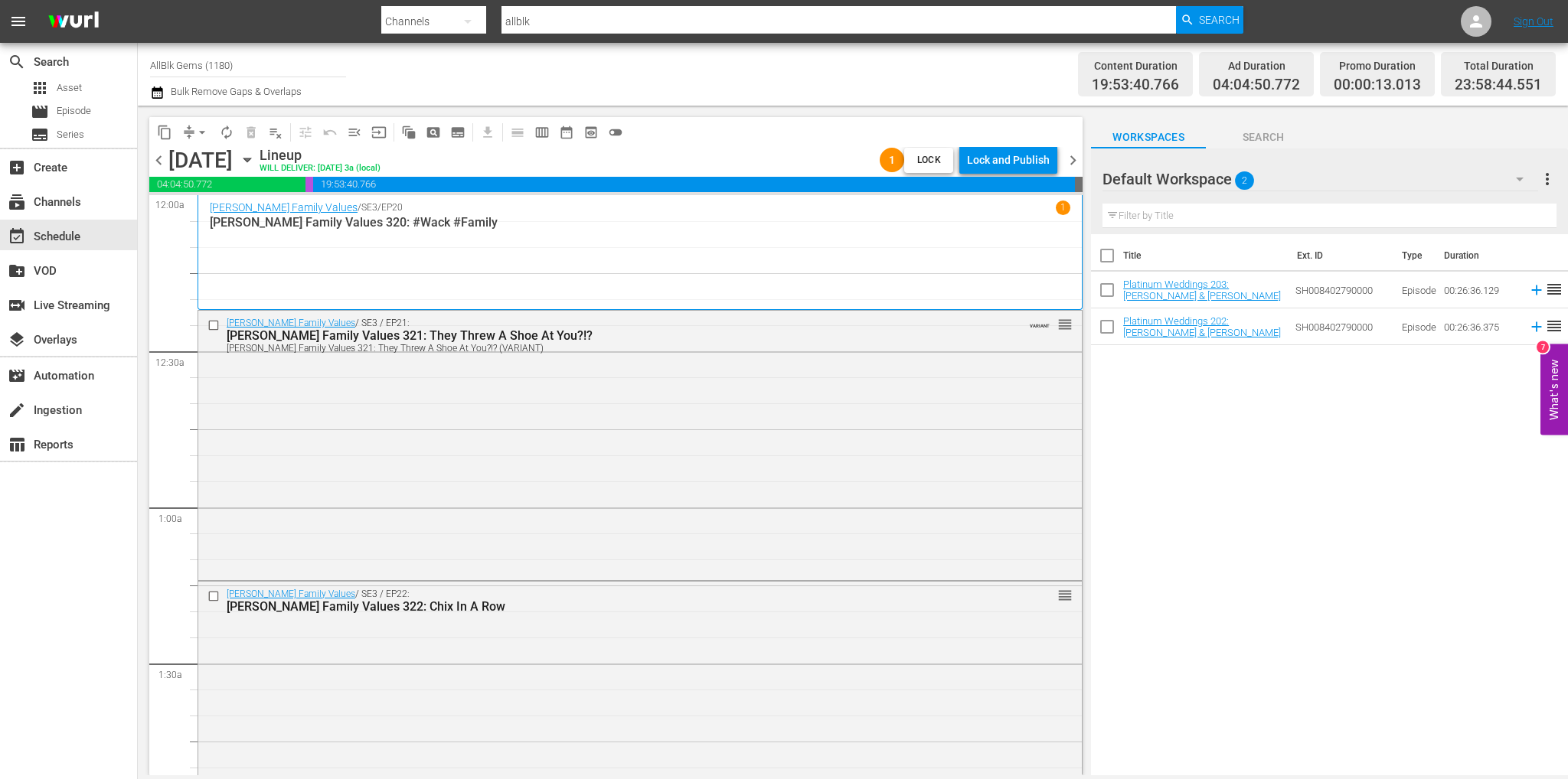
click at [160, 161] on span "chevron_left" at bounding box center [159, 160] width 19 height 19
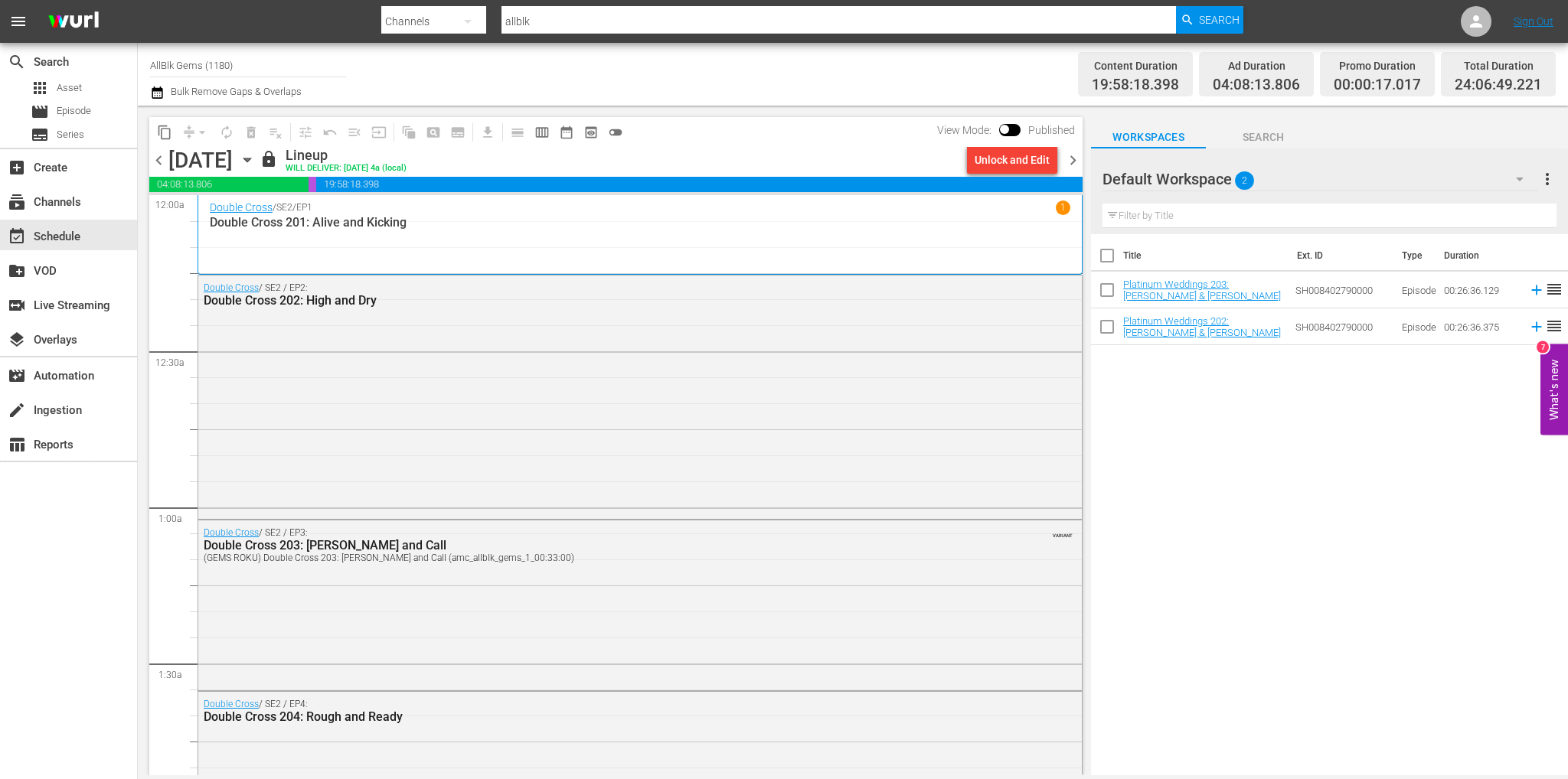
click at [1069, 160] on span "chevron_right" at bounding box center [1073, 160] width 19 height 19
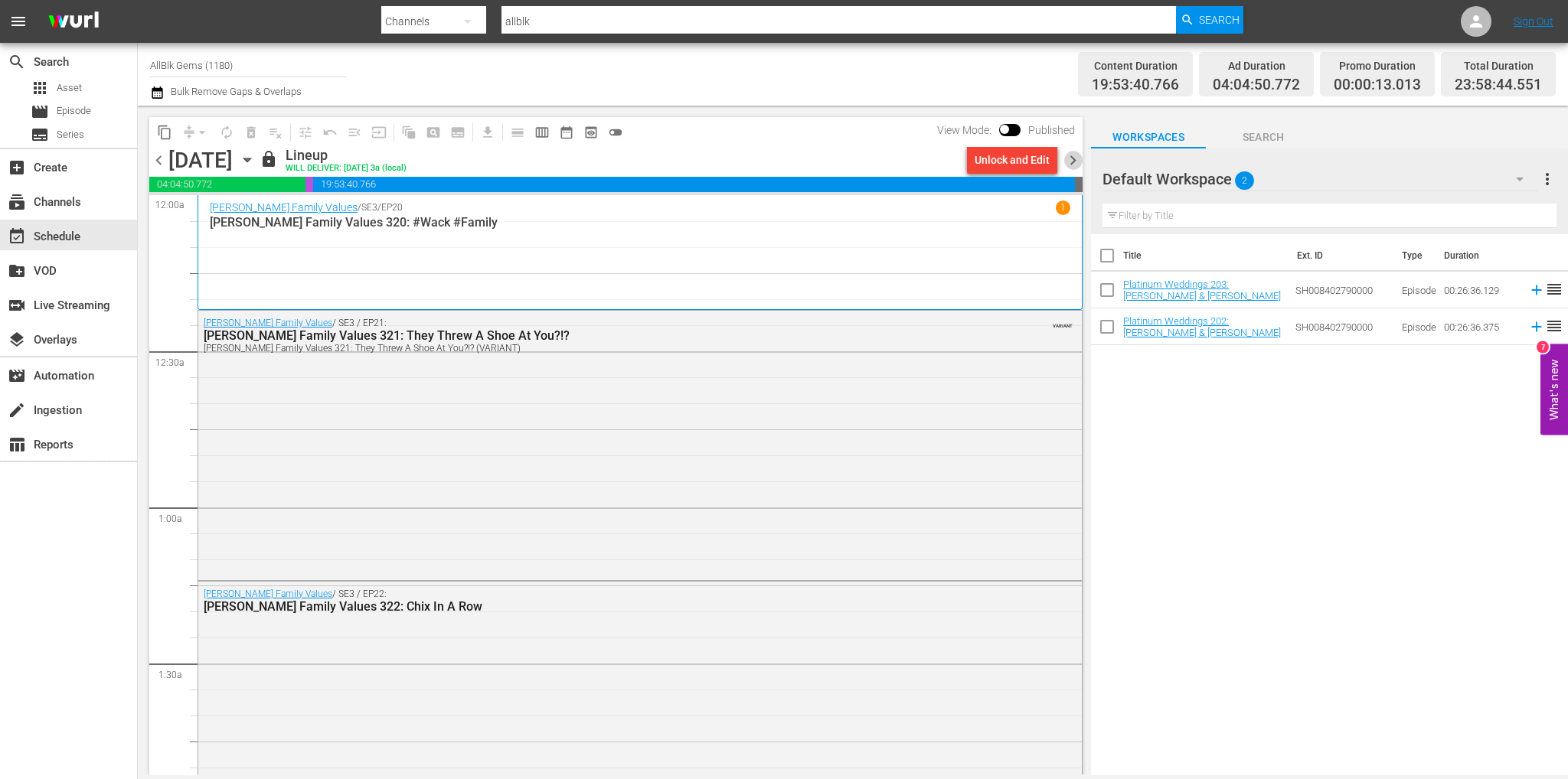
click at [1072, 157] on span "chevron_right" at bounding box center [1073, 160] width 19 height 19
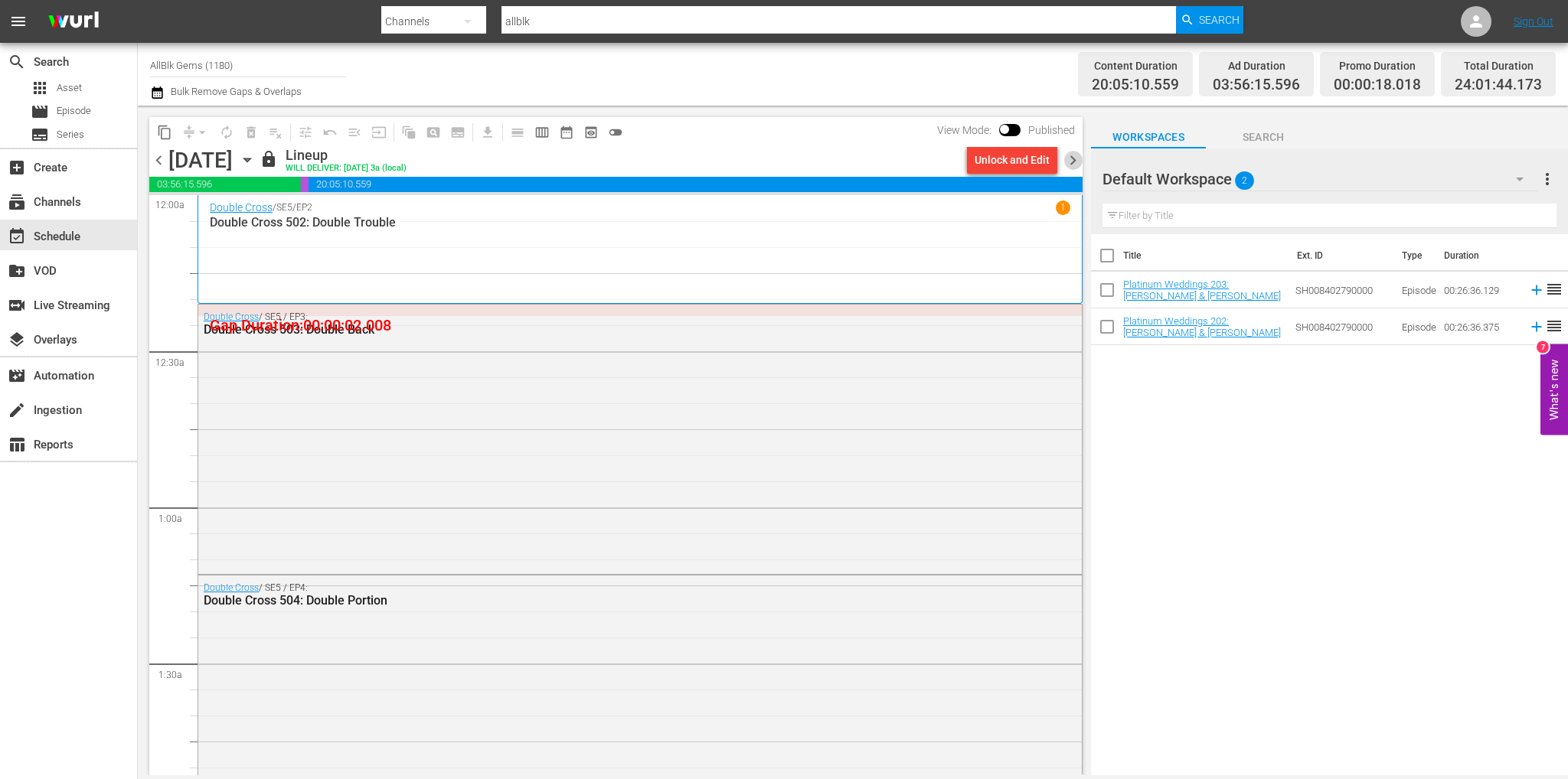
click at [1069, 159] on span "chevron_right" at bounding box center [1073, 160] width 19 height 19
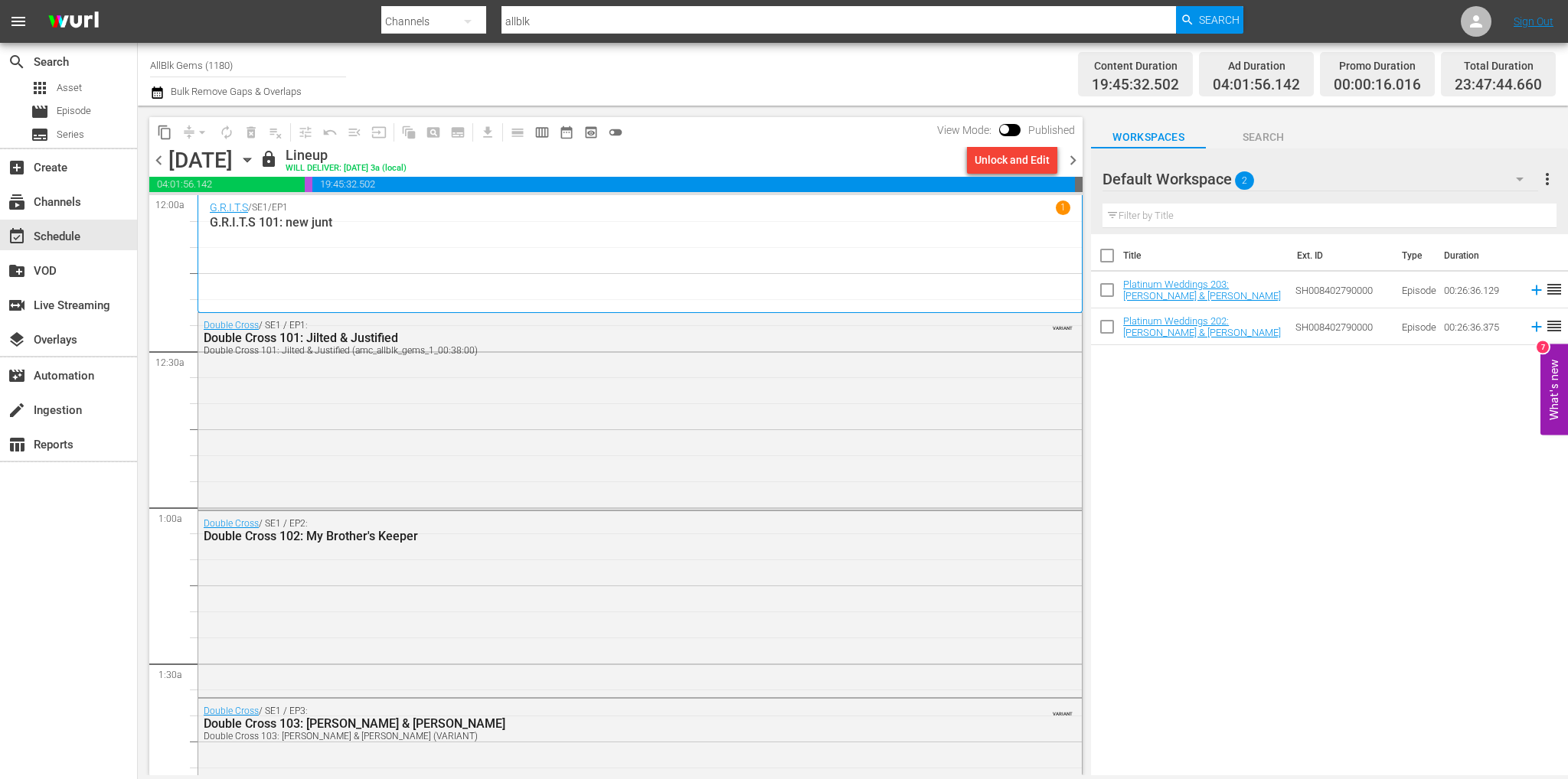
click at [1073, 157] on span "chevron_right" at bounding box center [1073, 160] width 19 height 19
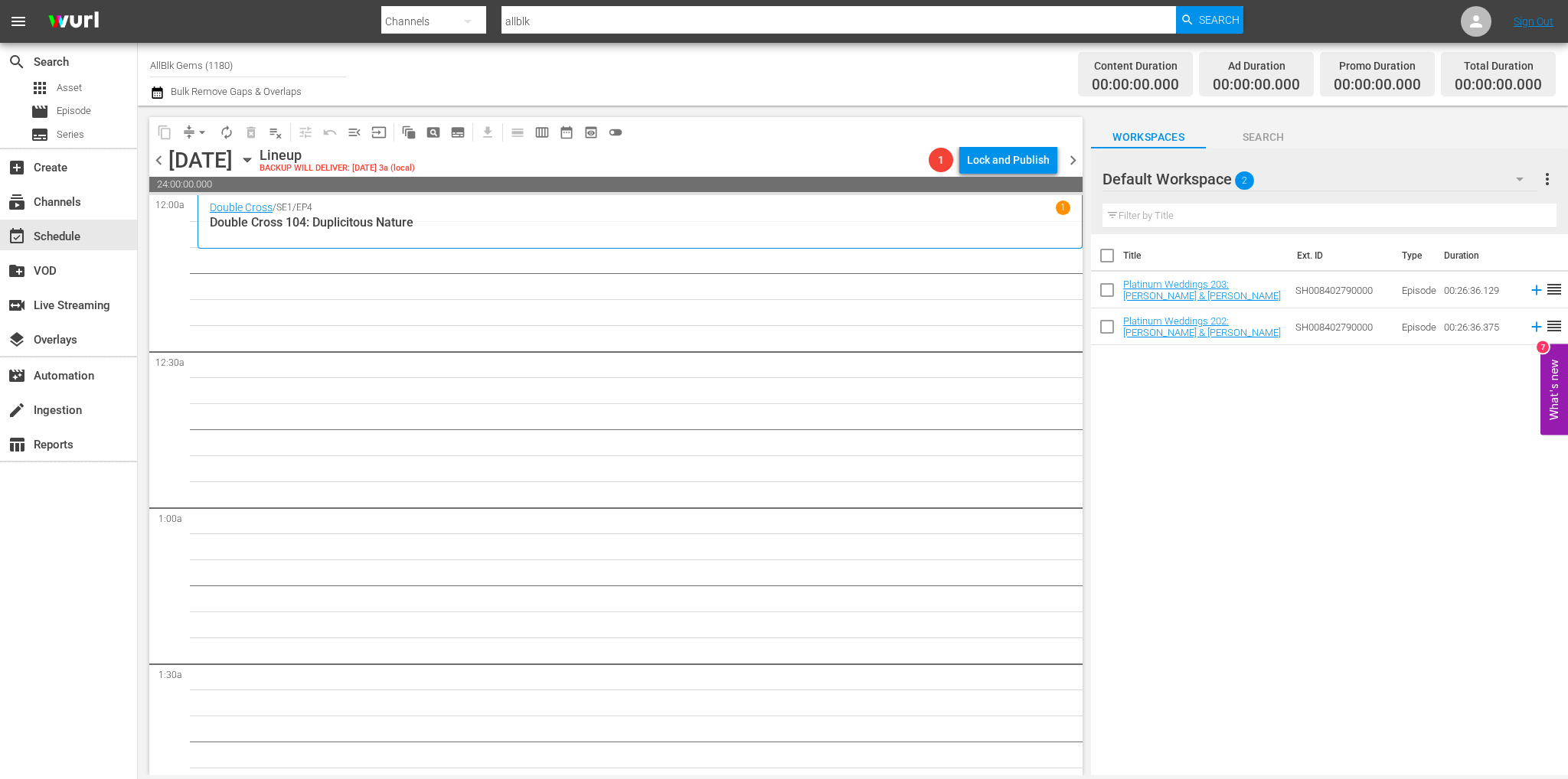
click at [157, 160] on span "chevron_left" at bounding box center [159, 160] width 19 height 19
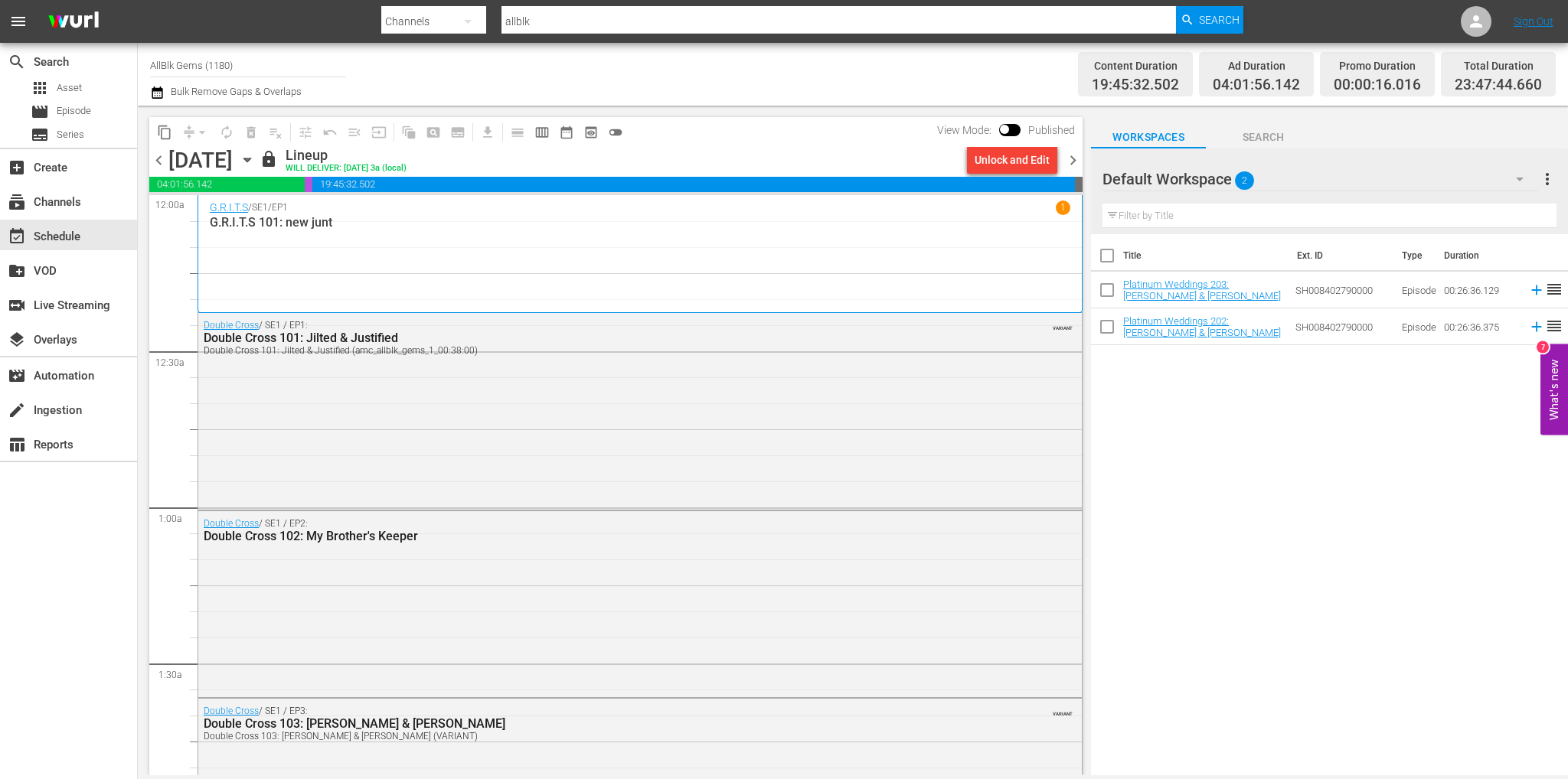
click at [160, 161] on span "chevron_left" at bounding box center [159, 160] width 19 height 19
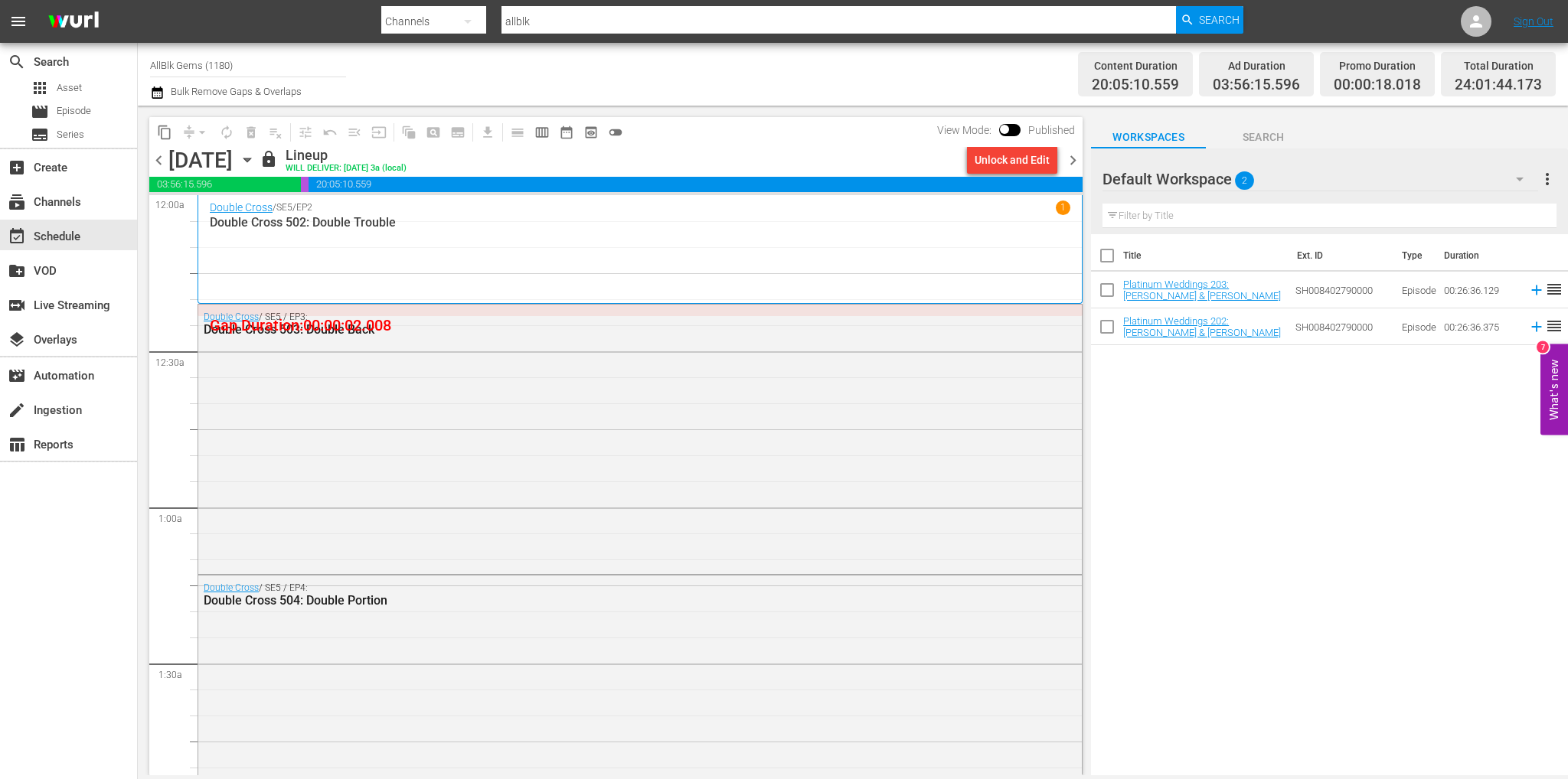
click at [160, 160] on span "chevron_left" at bounding box center [159, 160] width 19 height 19
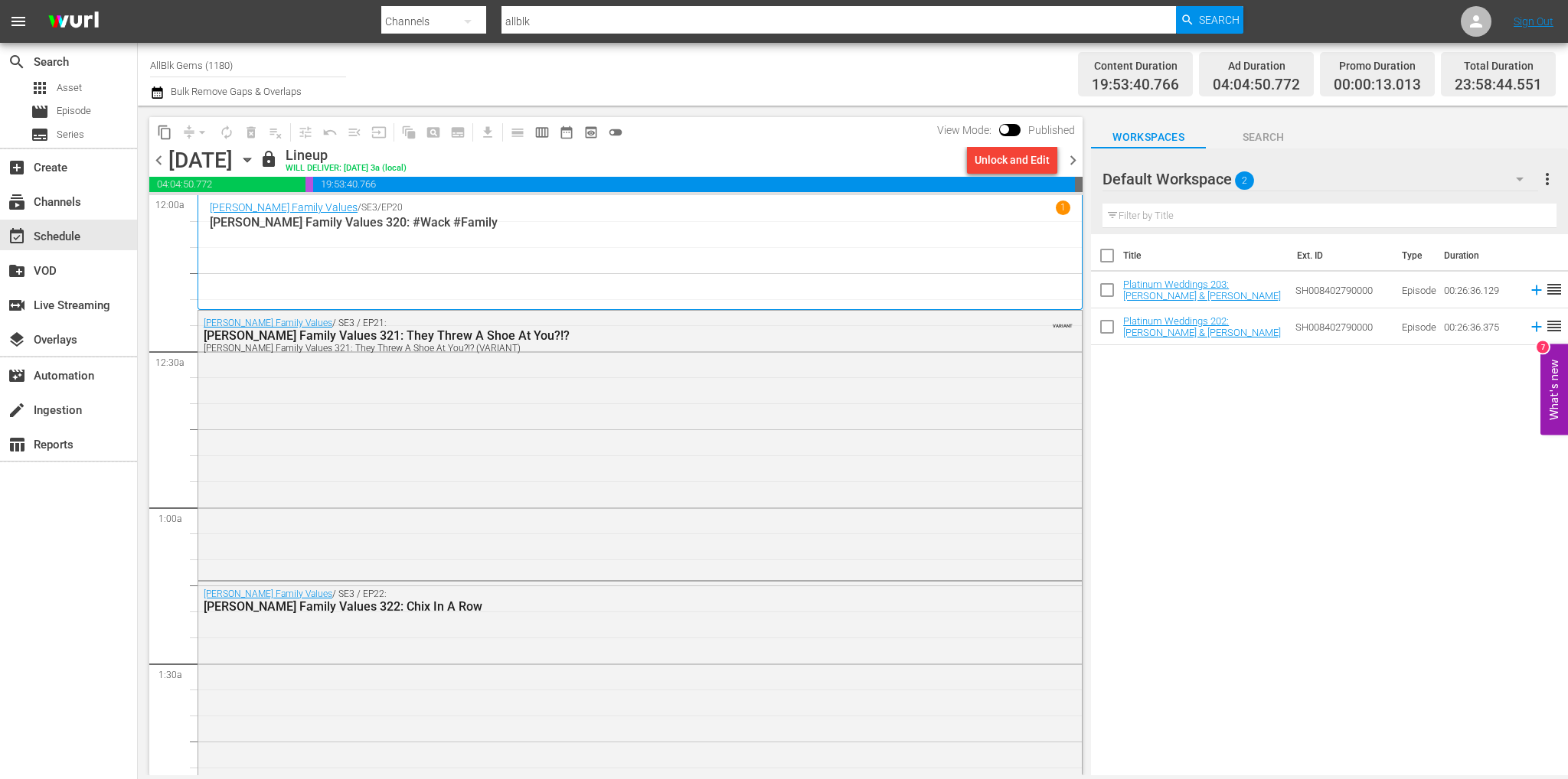
click at [970, 72] on div "Content Duration 19:53:40.766 Ad Duration 04:04:50.772 Promo Duration 00:00:13.…" at bounding box center [1236, 74] width 639 height 55
click at [162, 155] on span "chevron_left" at bounding box center [159, 160] width 19 height 19
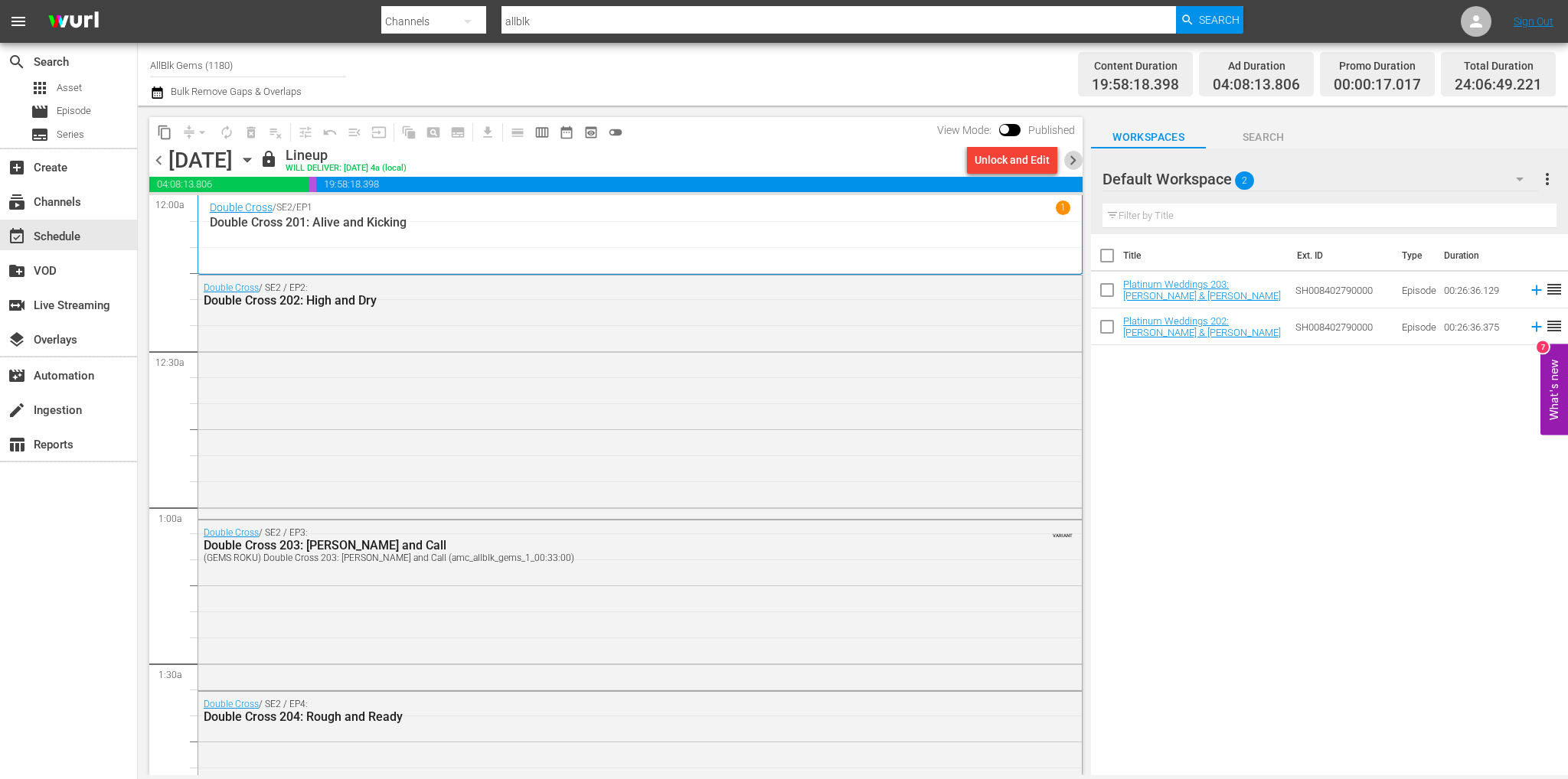
click at [1070, 155] on span "chevron_right" at bounding box center [1073, 160] width 19 height 19
